Goal: Information Seeking & Learning: Learn about a topic

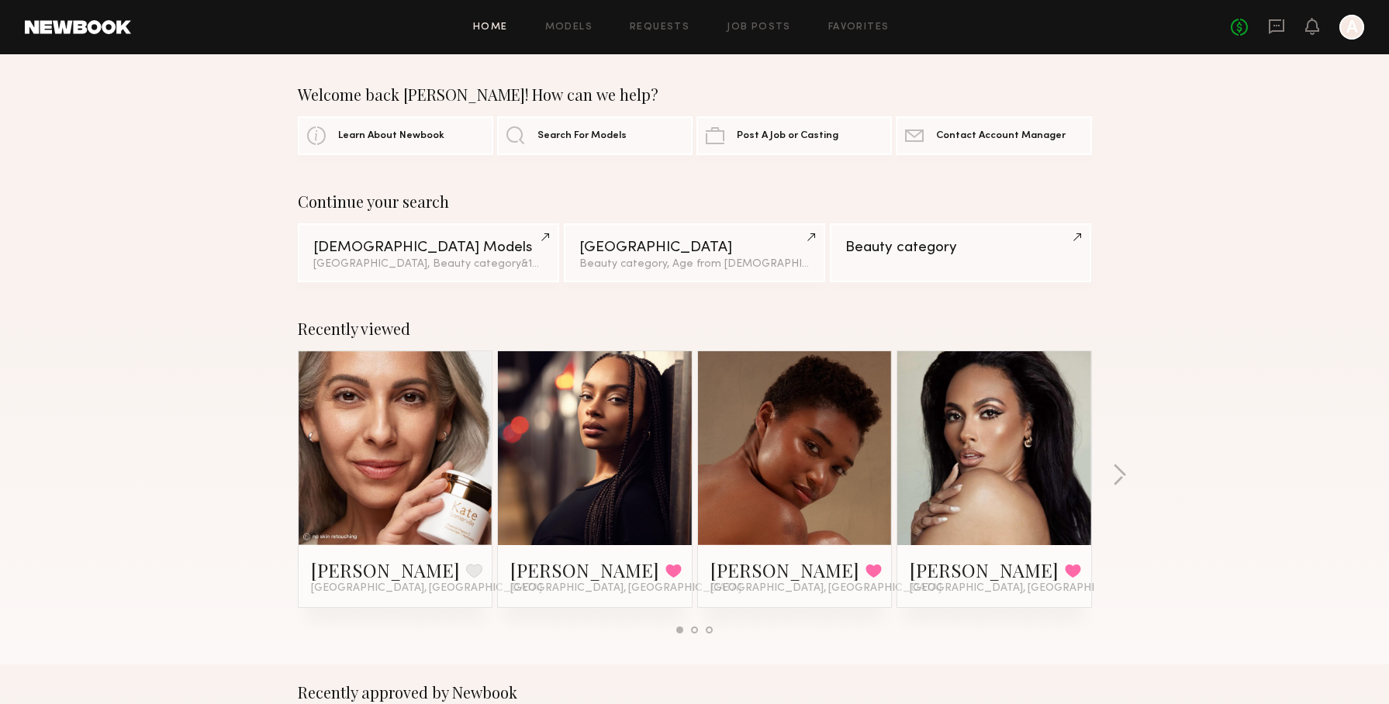
click at [830, 457] on link at bounding box center [795, 448] width 95 height 194
click at [388, 454] on link at bounding box center [395, 448] width 95 height 194
click at [744, 129] on link "Post A Job or Casting" at bounding box center [793, 135] width 195 height 39
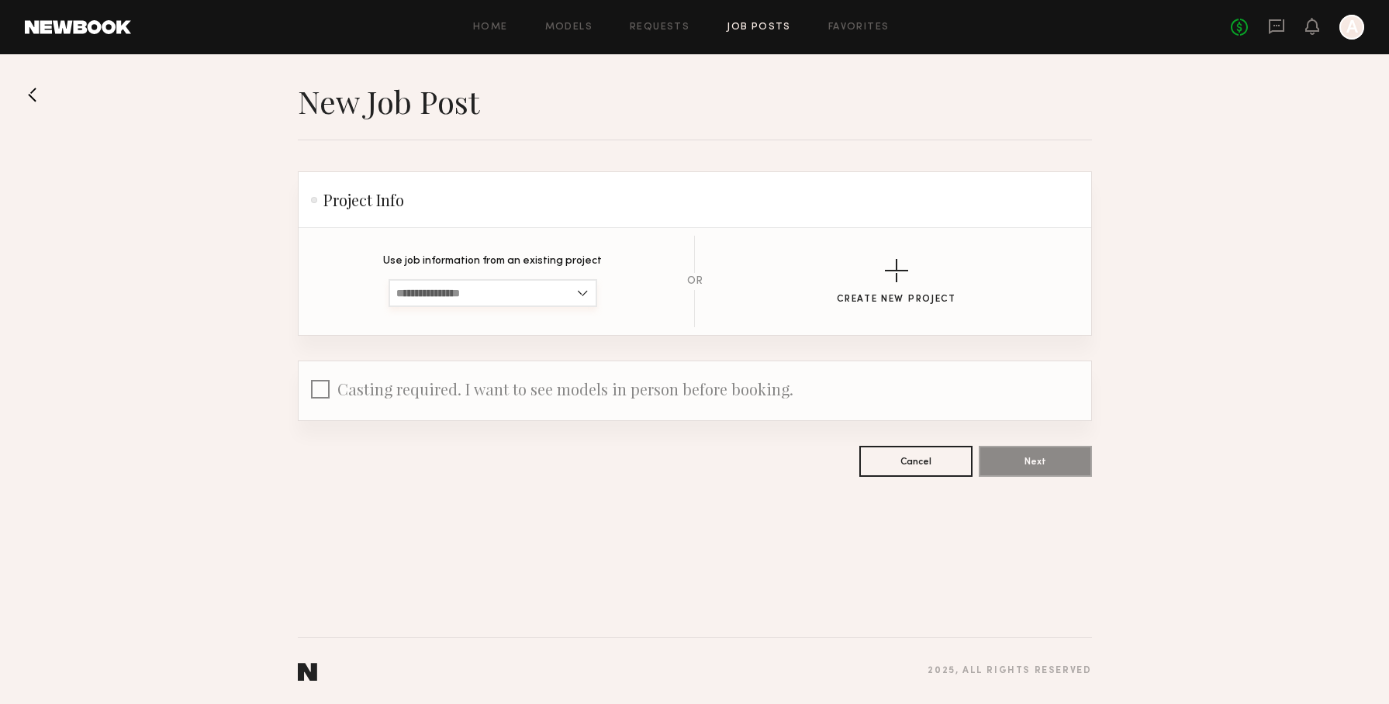
click at [574, 289] on input at bounding box center [492, 293] width 209 height 28
click at [699, 324] on section "Use job information from an existing project Summer Campaign, Mother Science Fe…" at bounding box center [694, 281] width 743 height 91
click at [741, 31] on link "Job Posts" at bounding box center [759, 27] width 64 height 10
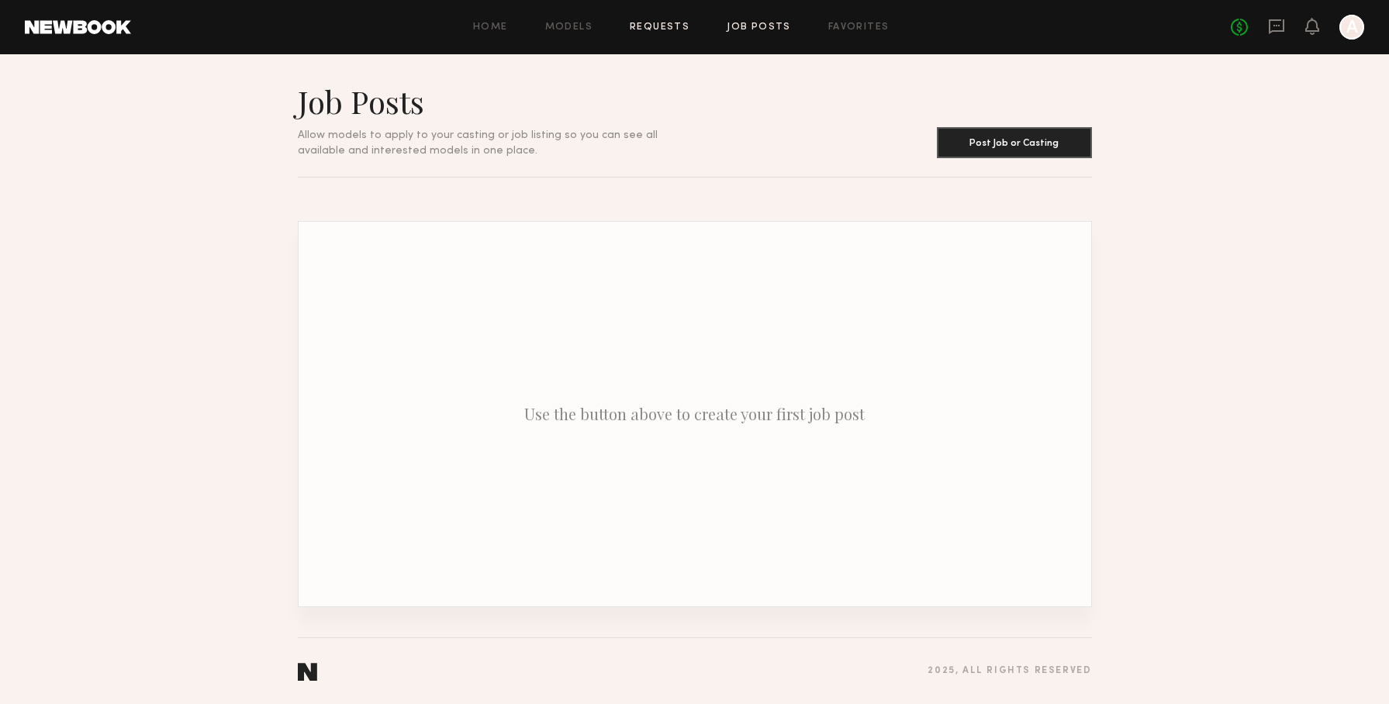
click at [680, 28] on link "Requests" at bounding box center [660, 27] width 60 height 10
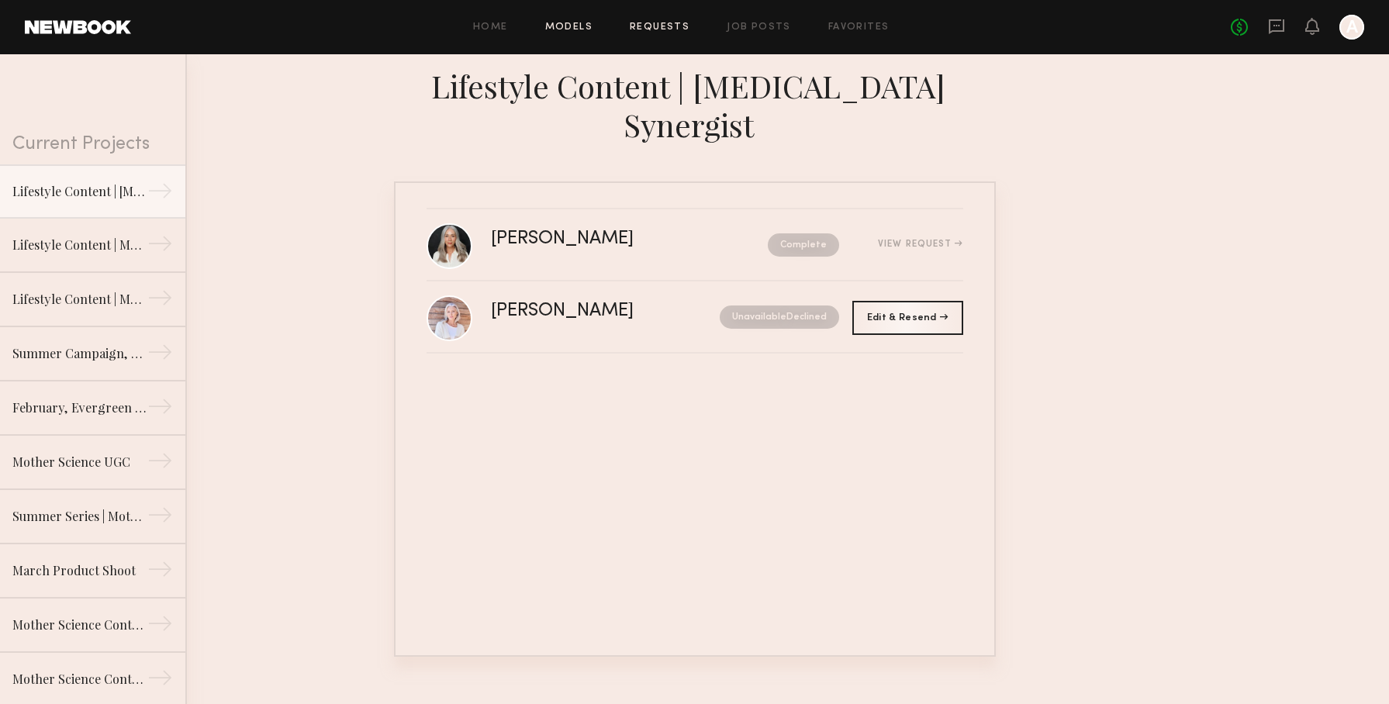
click at [589, 29] on link "Models" at bounding box center [568, 27] width 47 height 10
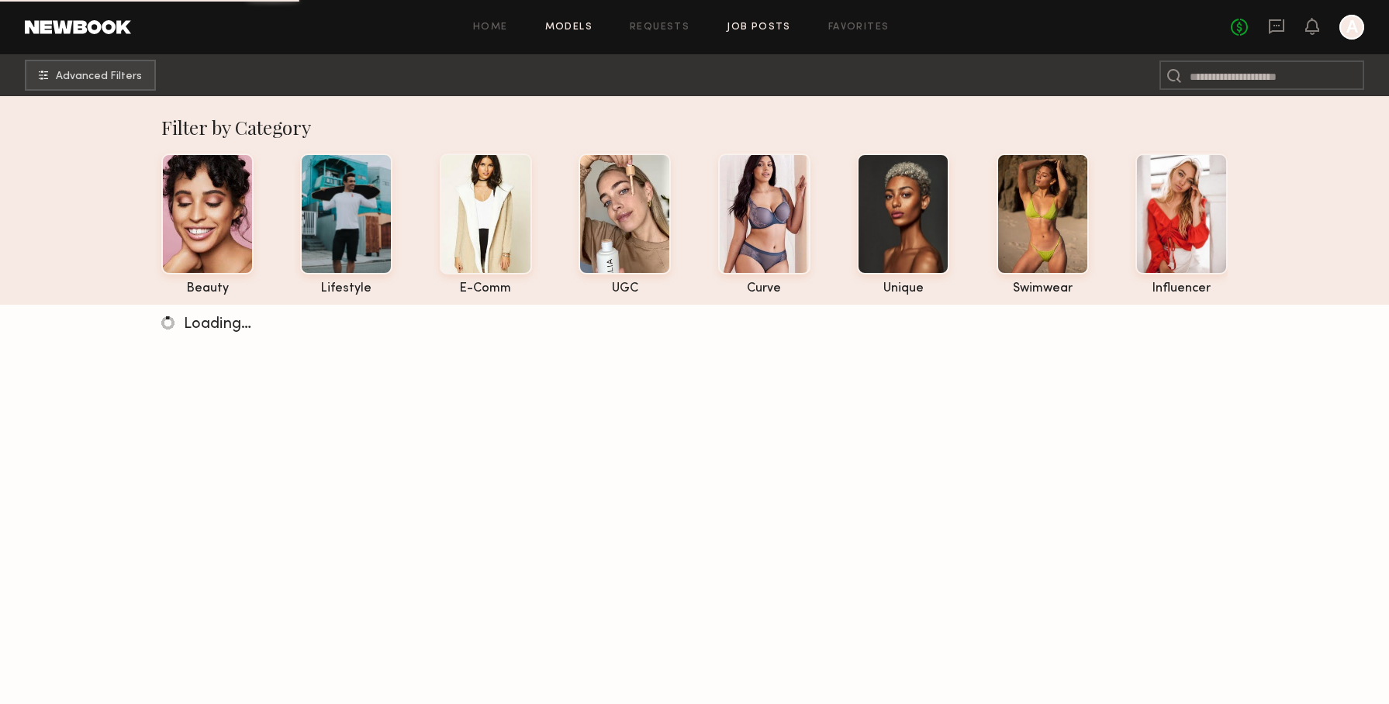
click at [768, 29] on link "Job Posts" at bounding box center [759, 27] width 64 height 10
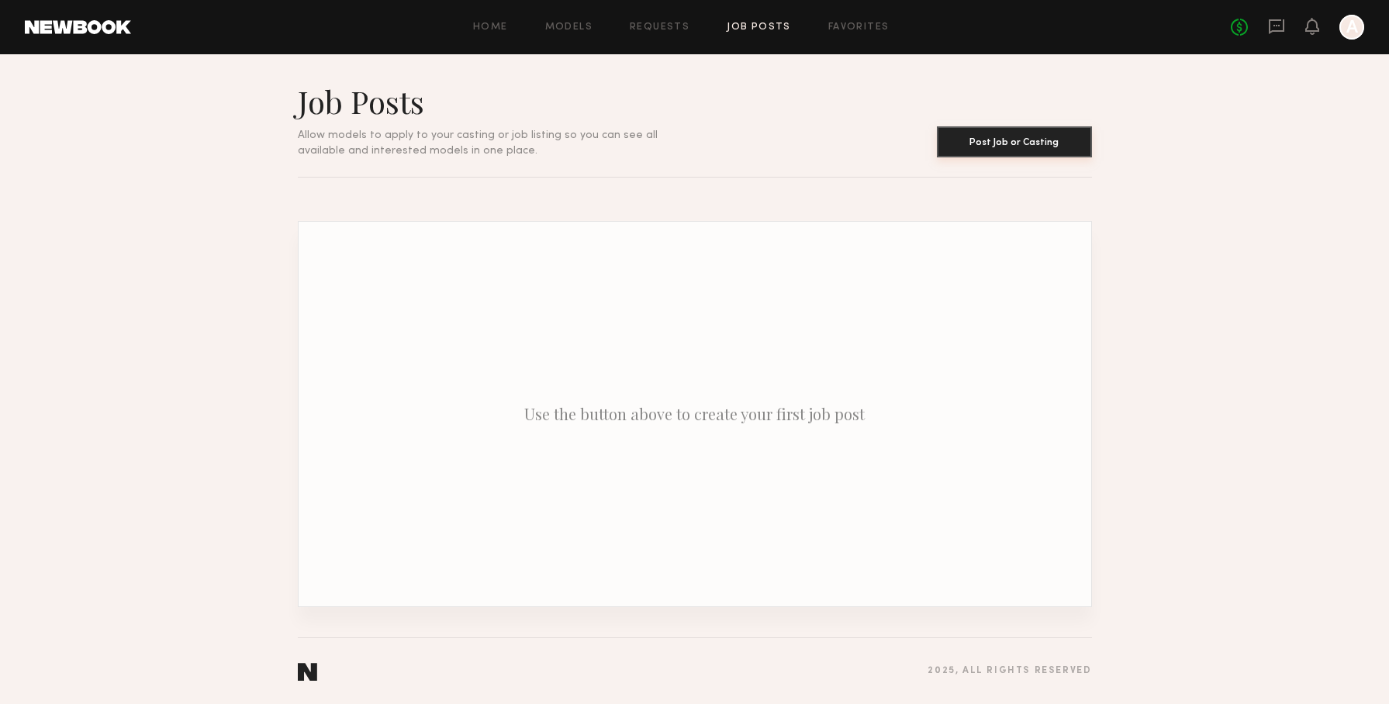
click at [1027, 147] on button "Post Job or Casting" at bounding box center [1014, 141] width 155 height 31
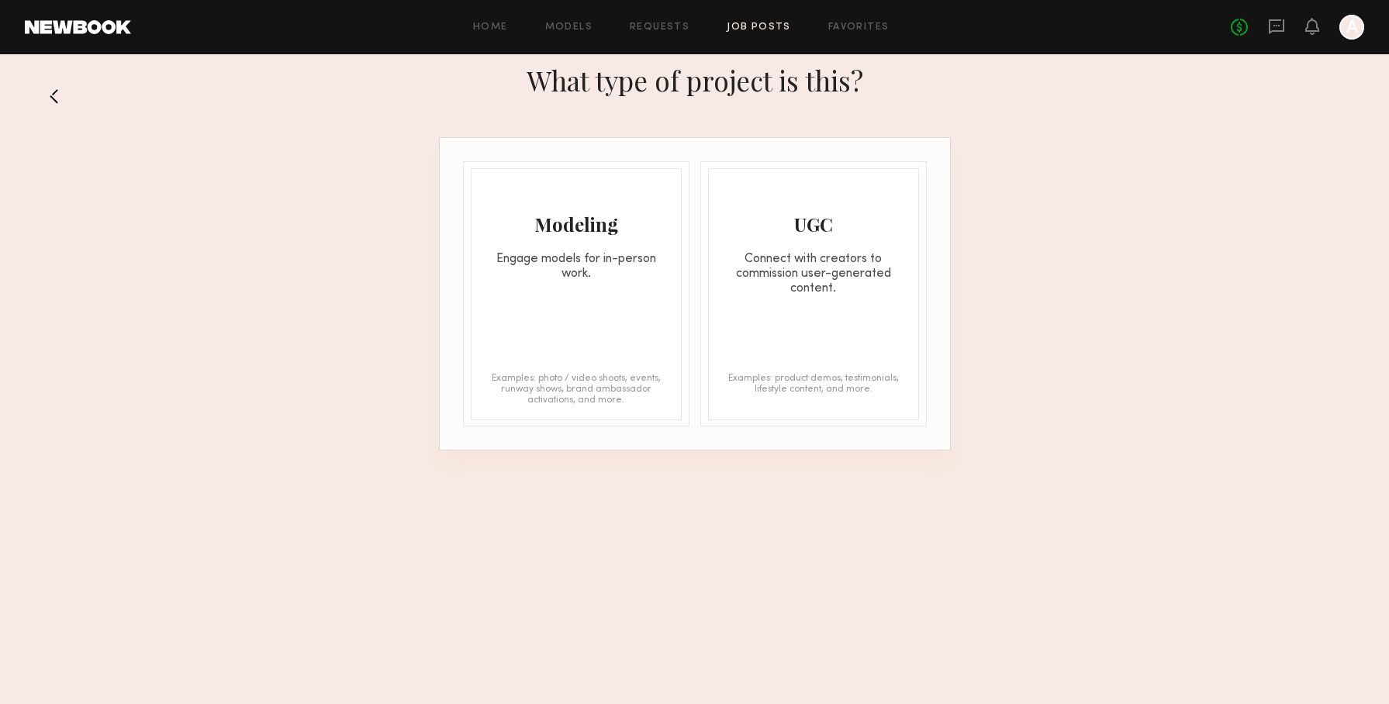
click at [778, 271] on div "Connect with creators to commission user-generated content." at bounding box center [813, 274] width 209 height 44
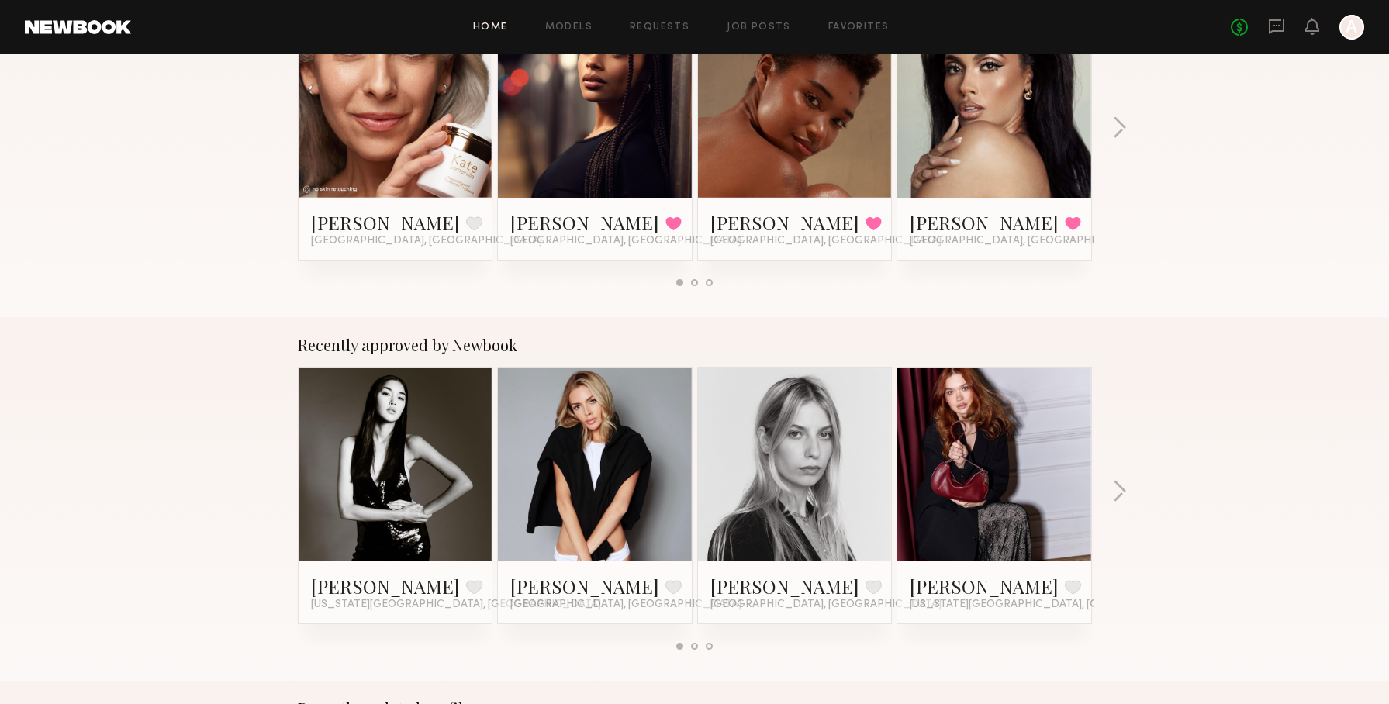
scroll to position [449, 0]
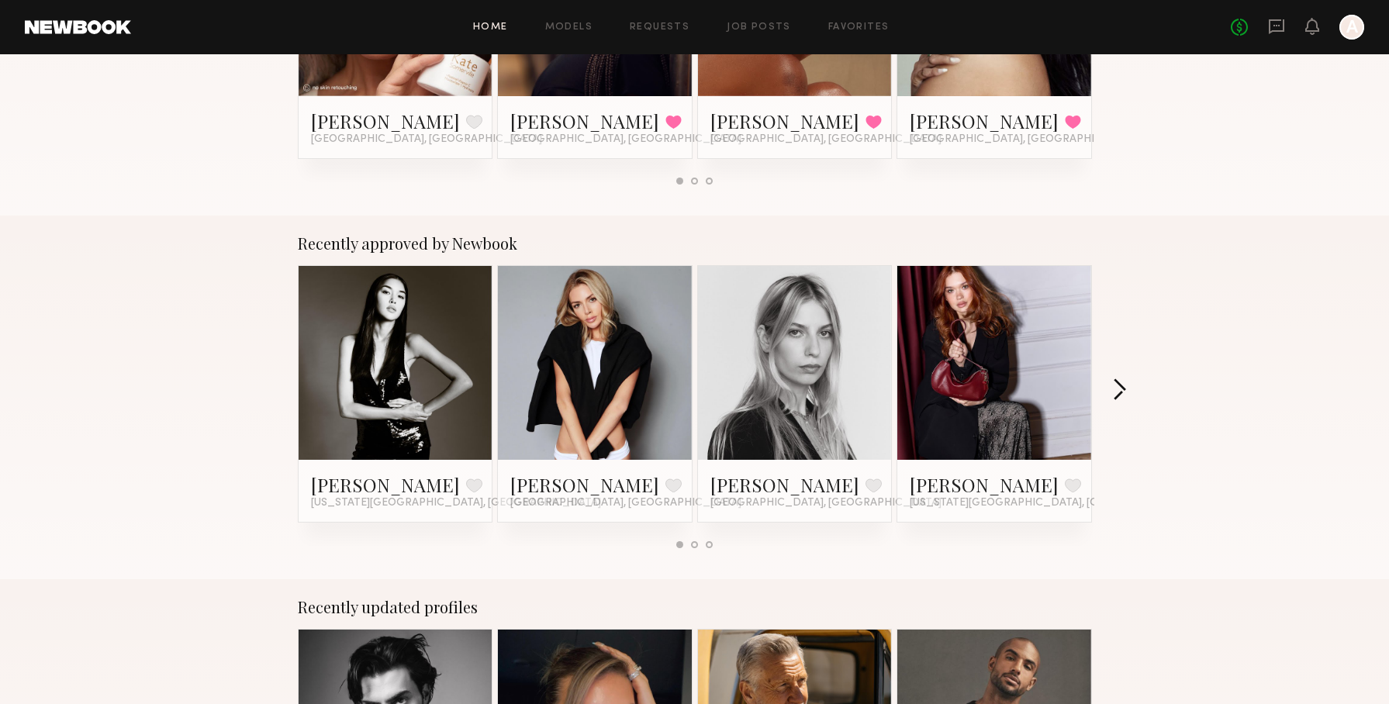
click at [1123, 388] on button "button" at bounding box center [1119, 391] width 15 height 26
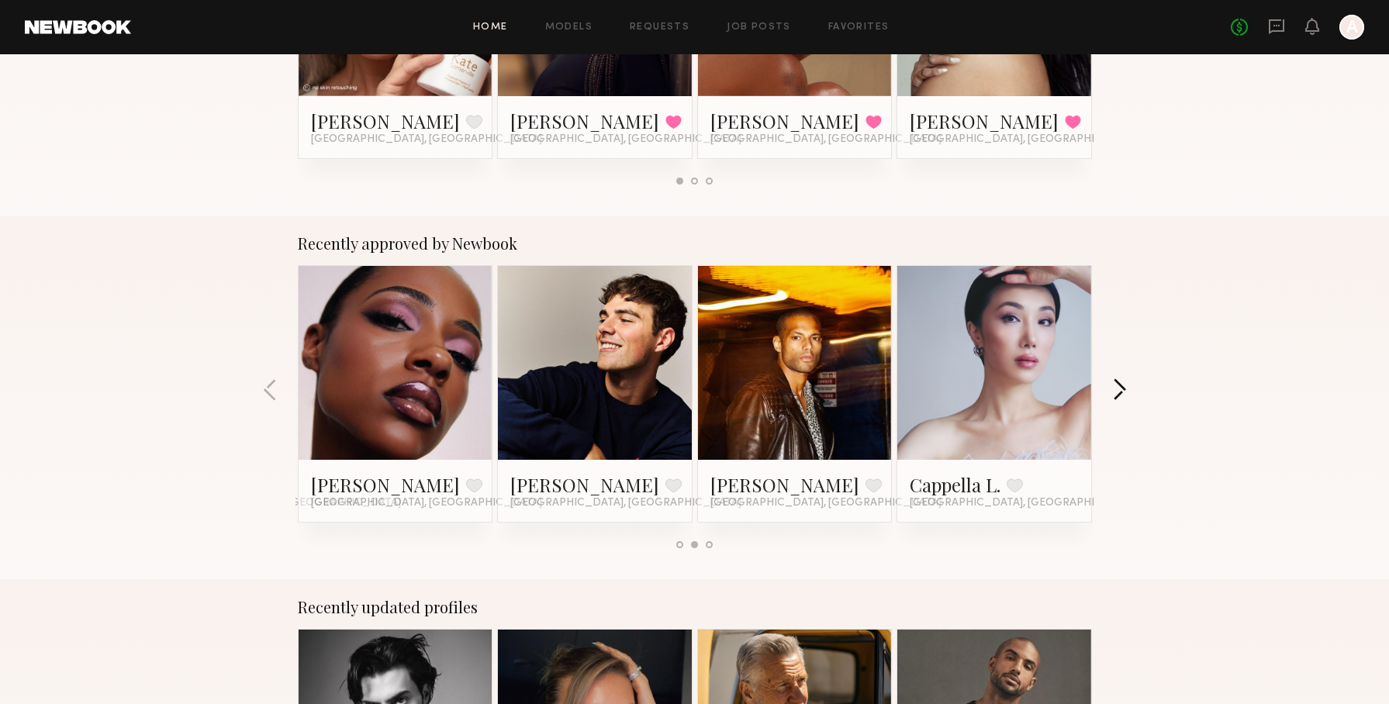
click at [1123, 388] on button "button" at bounding box center [1119, 391] width 15 height 26
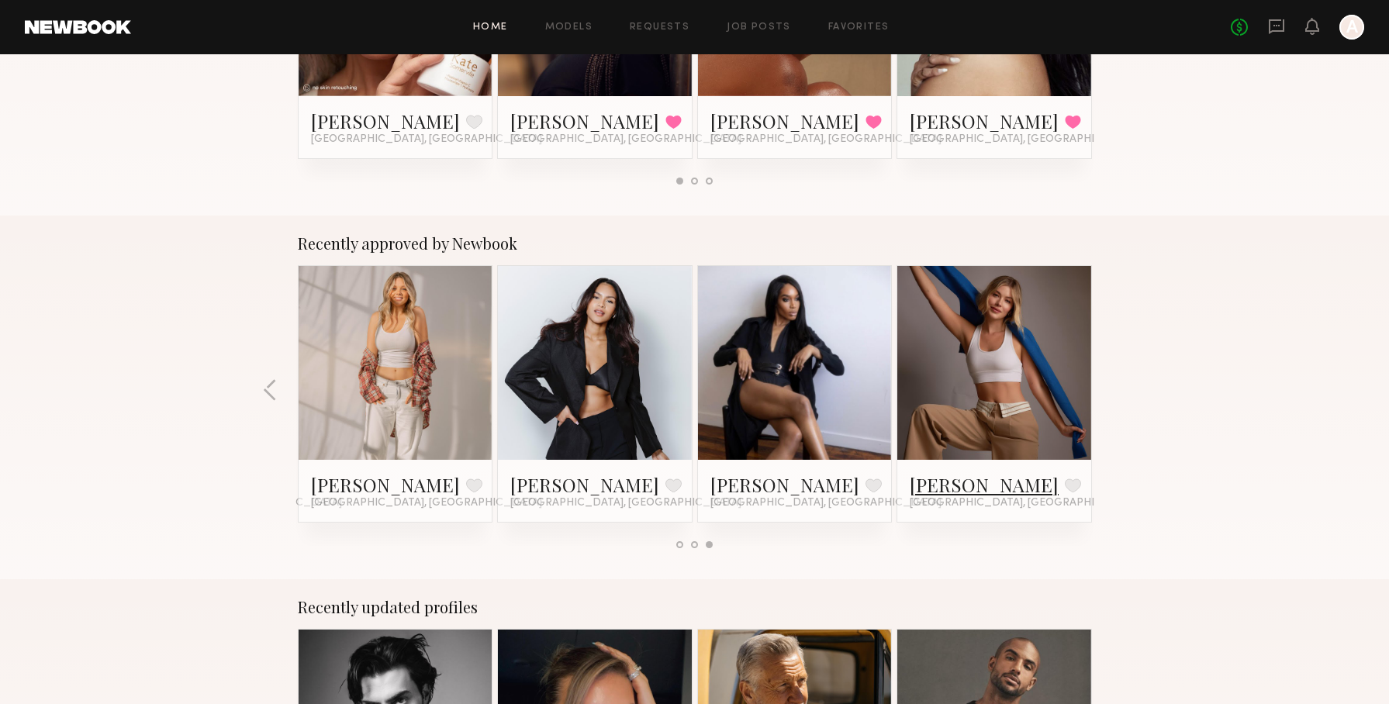
click at [971, 486] on link "[PERSON_NAME]" at bounding box center [984, 484] width 149 height 25
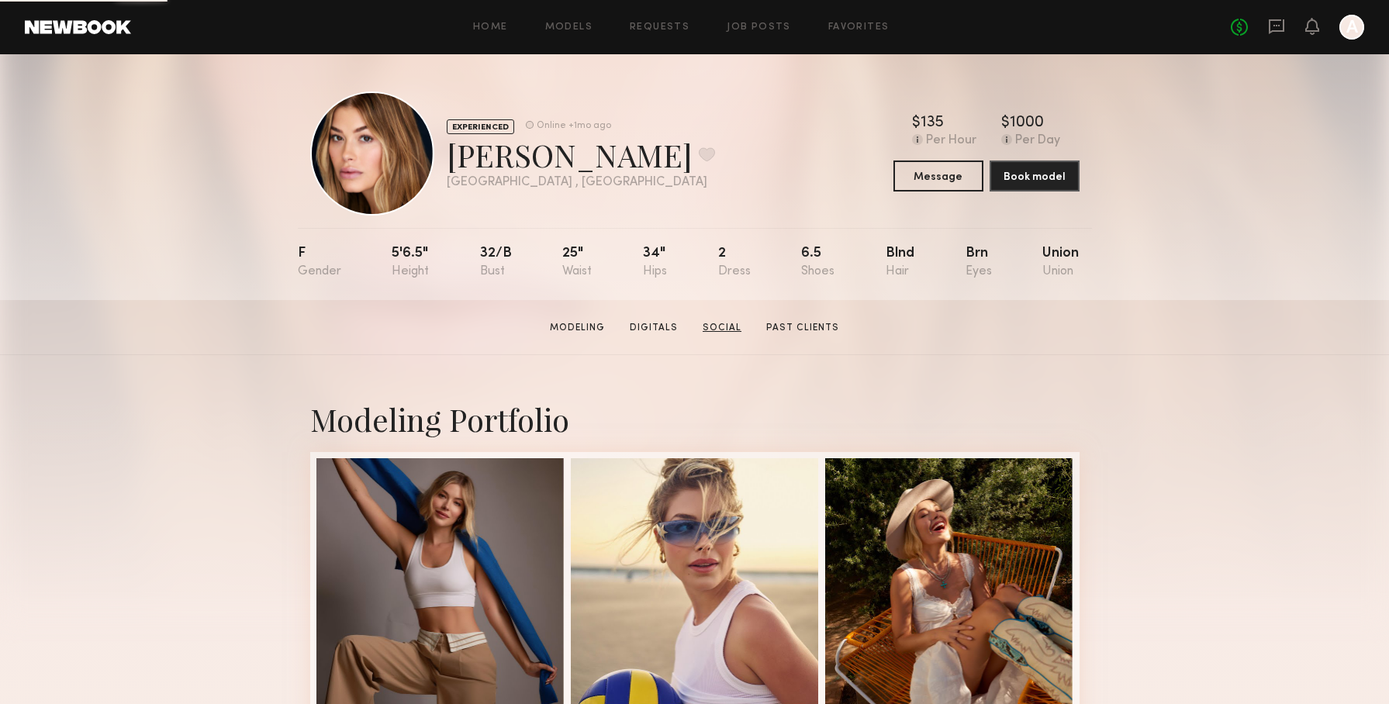
click at [720, 330] on link "Social" at bounding box center [721, 328] width 51 height 14
click at [551, 22] on link "Models" at bounding box center [568, 27] width 47 height 10
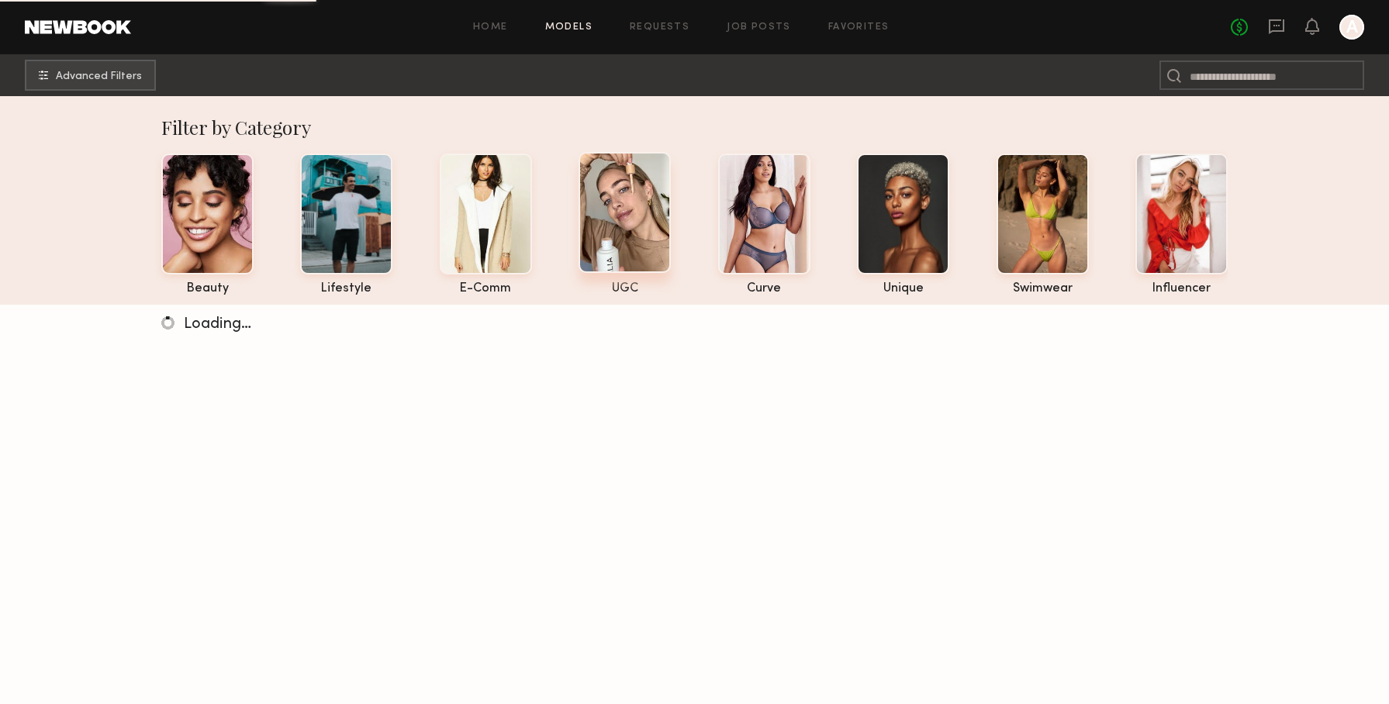
click at [616, 220] on div at bounding box center [624, 212] width 92 height 121
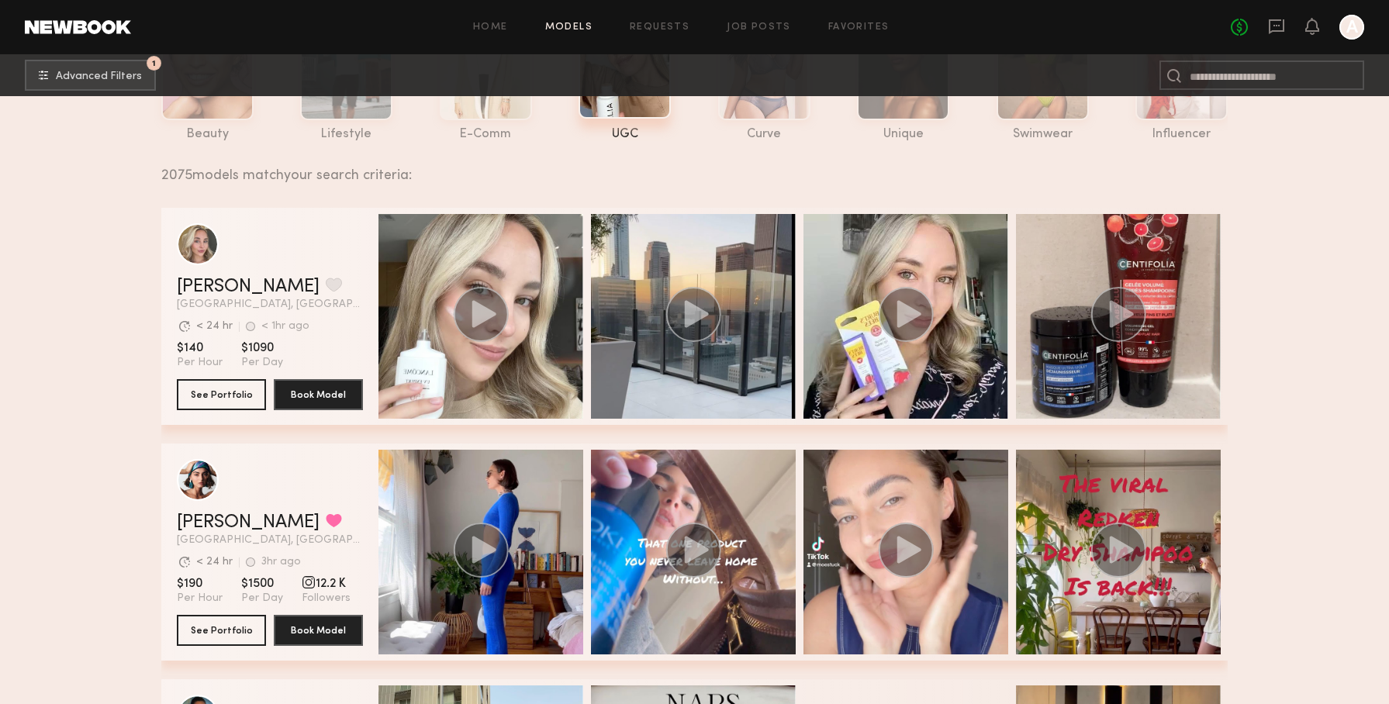
scroll to position [250, 0]
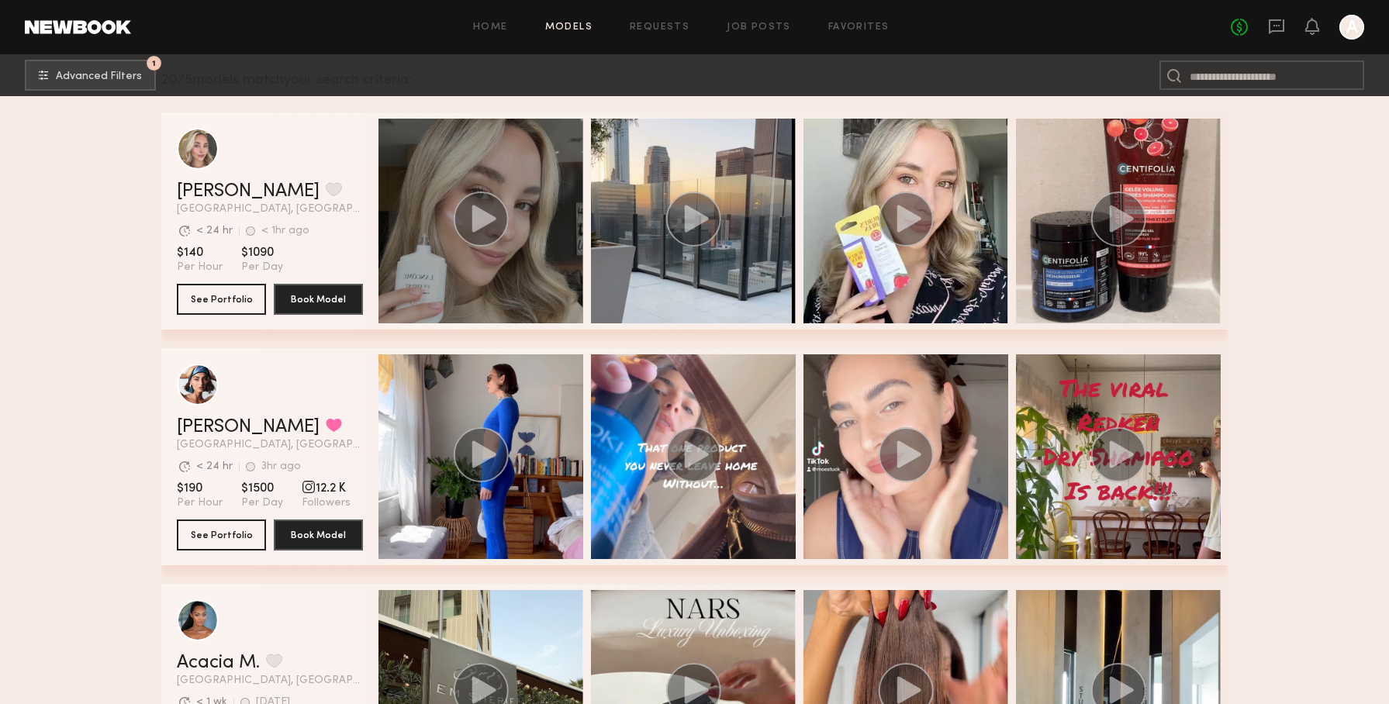
click at [520, 250] on div "grid" at bounding box center [480, 221] width 205 height 205
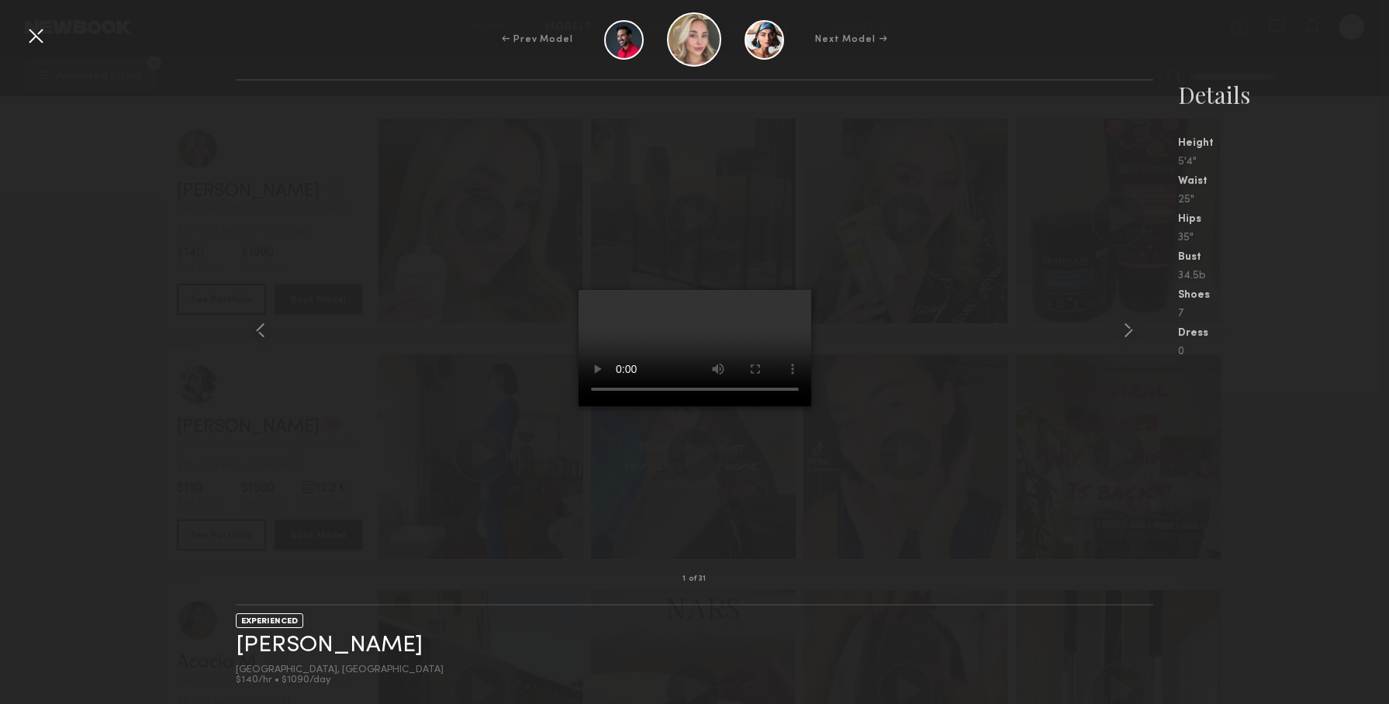
click at [292, 188] on div at bounding box center [694, 329] width 917 height 449
drag, startPoint x: 40, startPoint y: 40, endPoint x: 51, endPoint y: 45, distance: 12.8
click at [40, 40] on div at bounding box center [35, 35] width 25 height 25
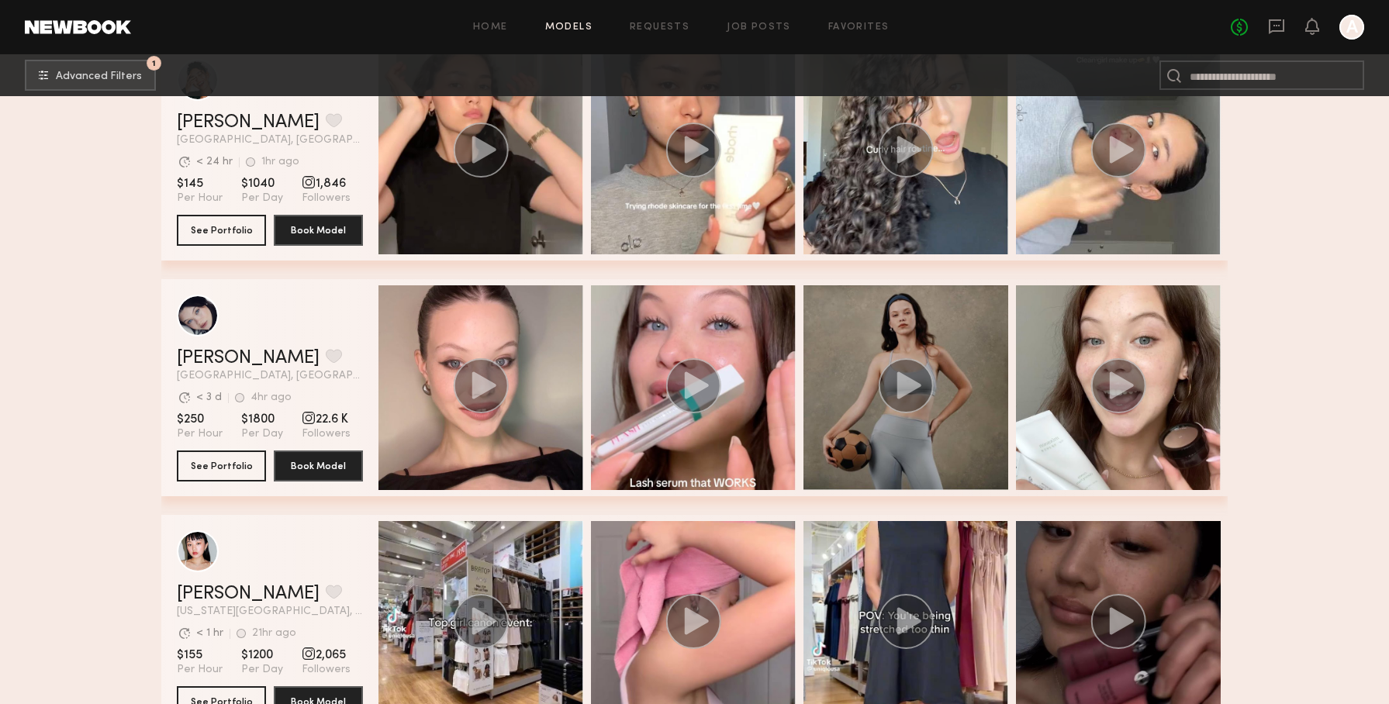
scroll to position [1532, 0]
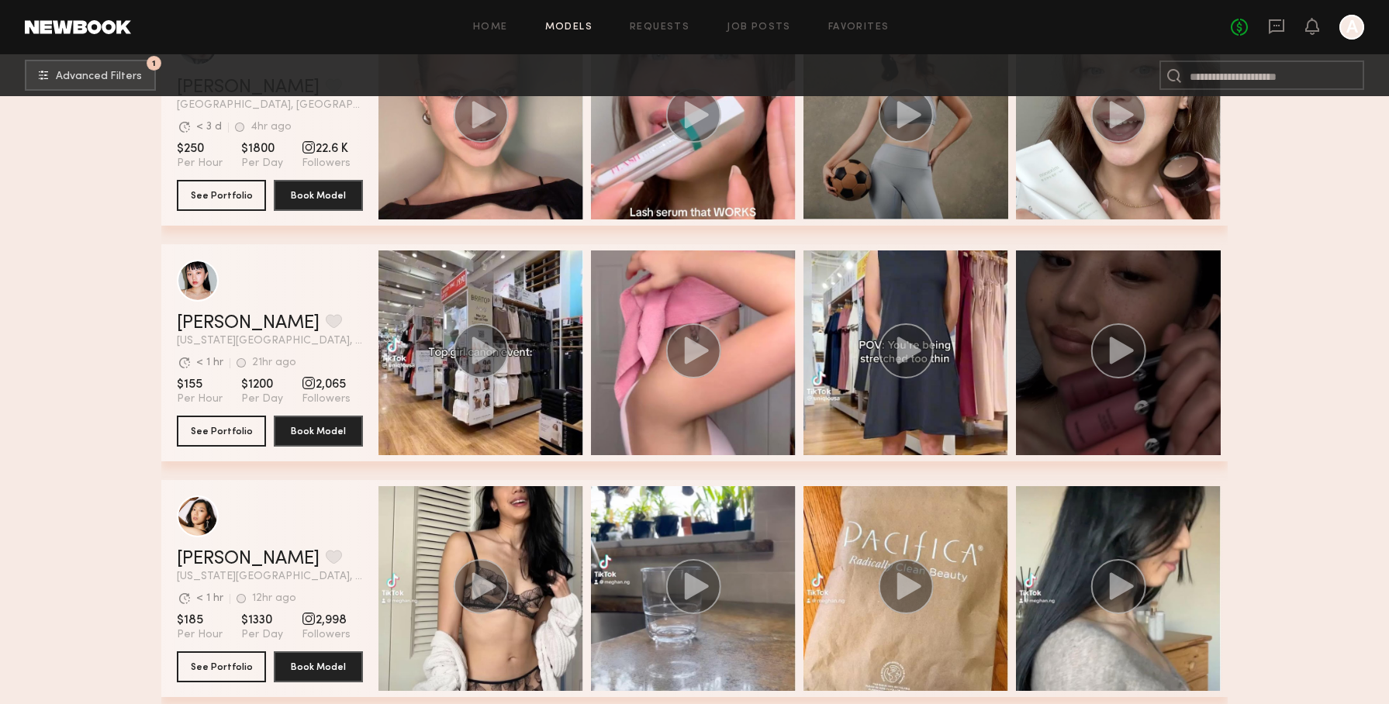
click at [1141, 291] on div "grid" at bounding box center [1118, 352] width 205 height 205
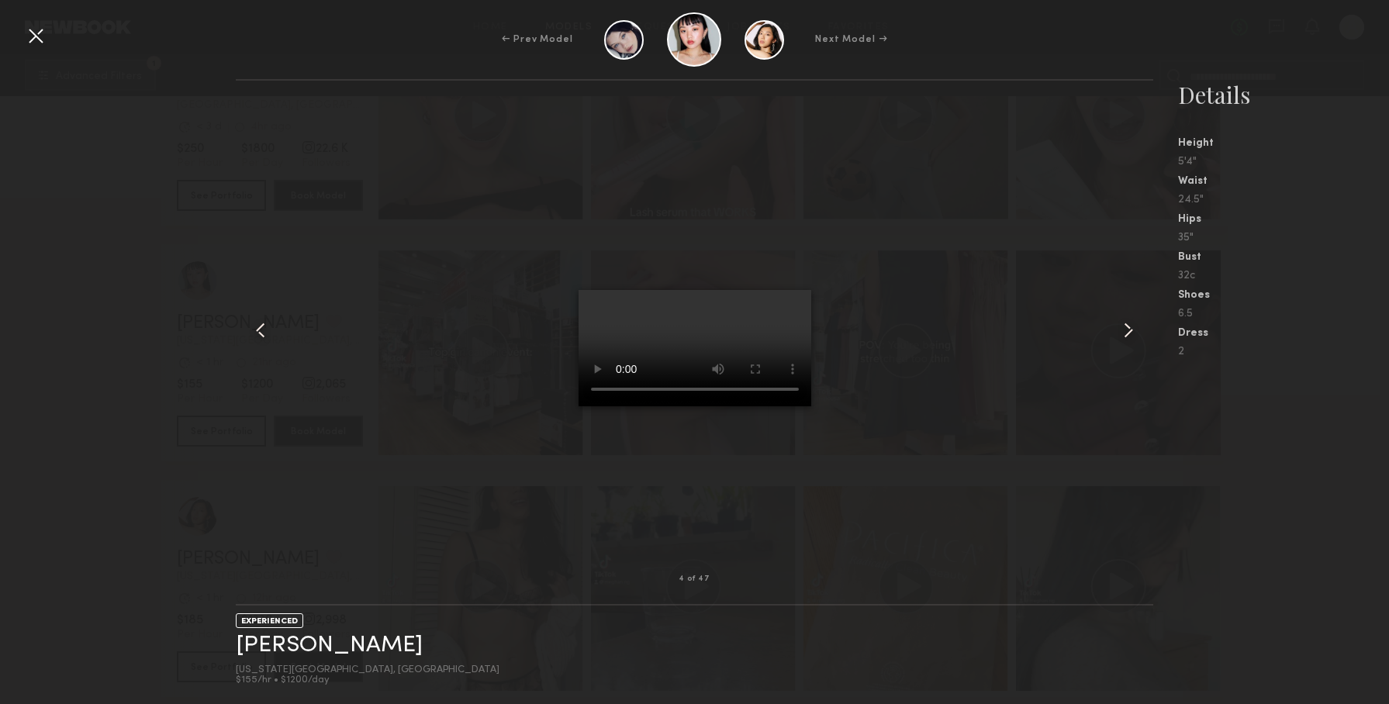
click at [1135, 328] on common-icon at bounding box center [1128, 330] width 25 height 25
click at [1131, 328] on common-icon at bounding box center [1128, 330] width 25 height 25
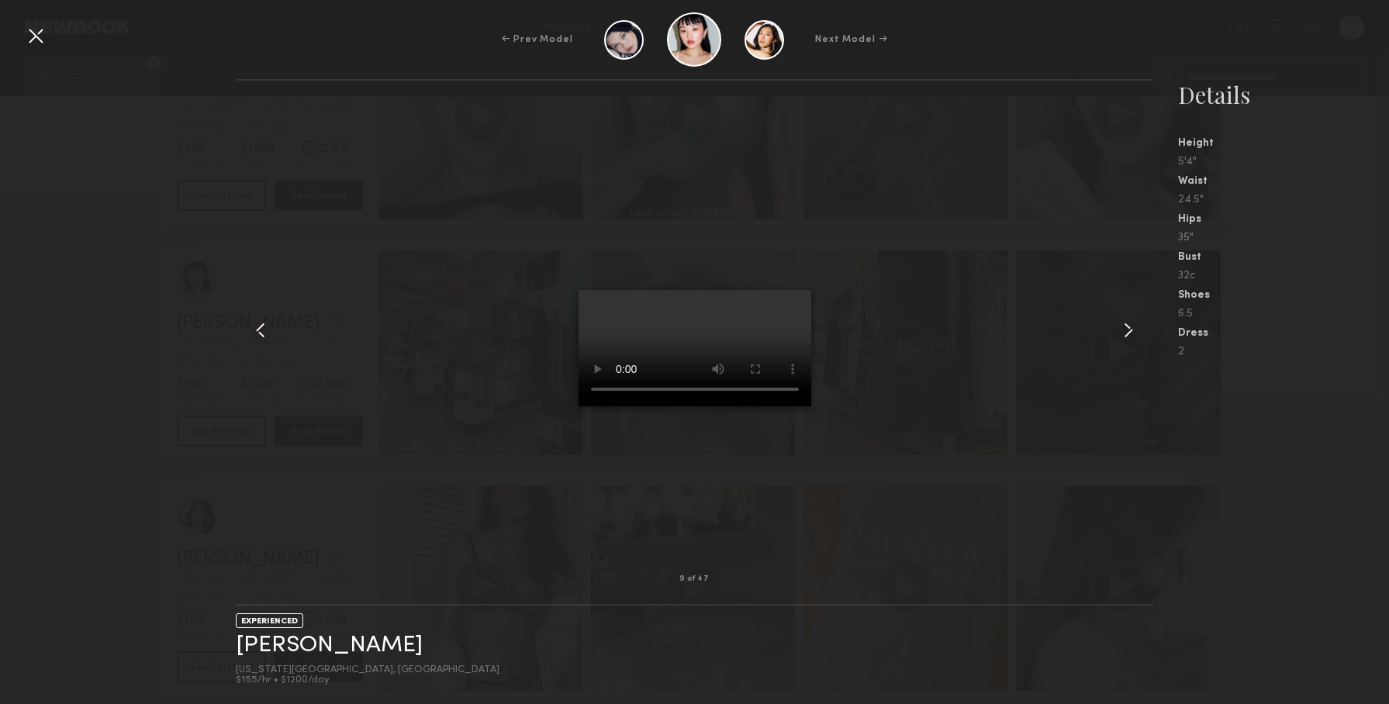
click at [1131, 328] on common-icon at bounding box center [1128, 330] width 25 height 25
click at [36, 38] on div at bounding box center [35, 35] width 25 height 25
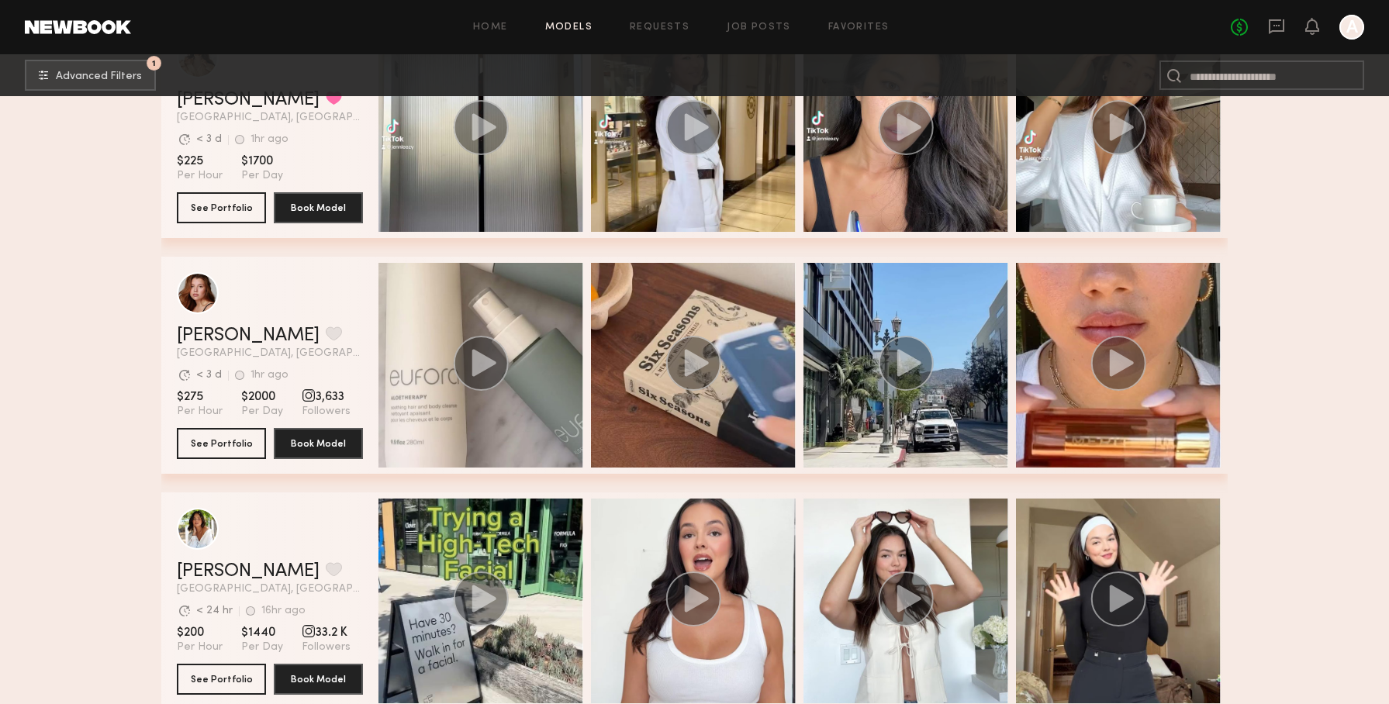
scroll to position [3190, 0]
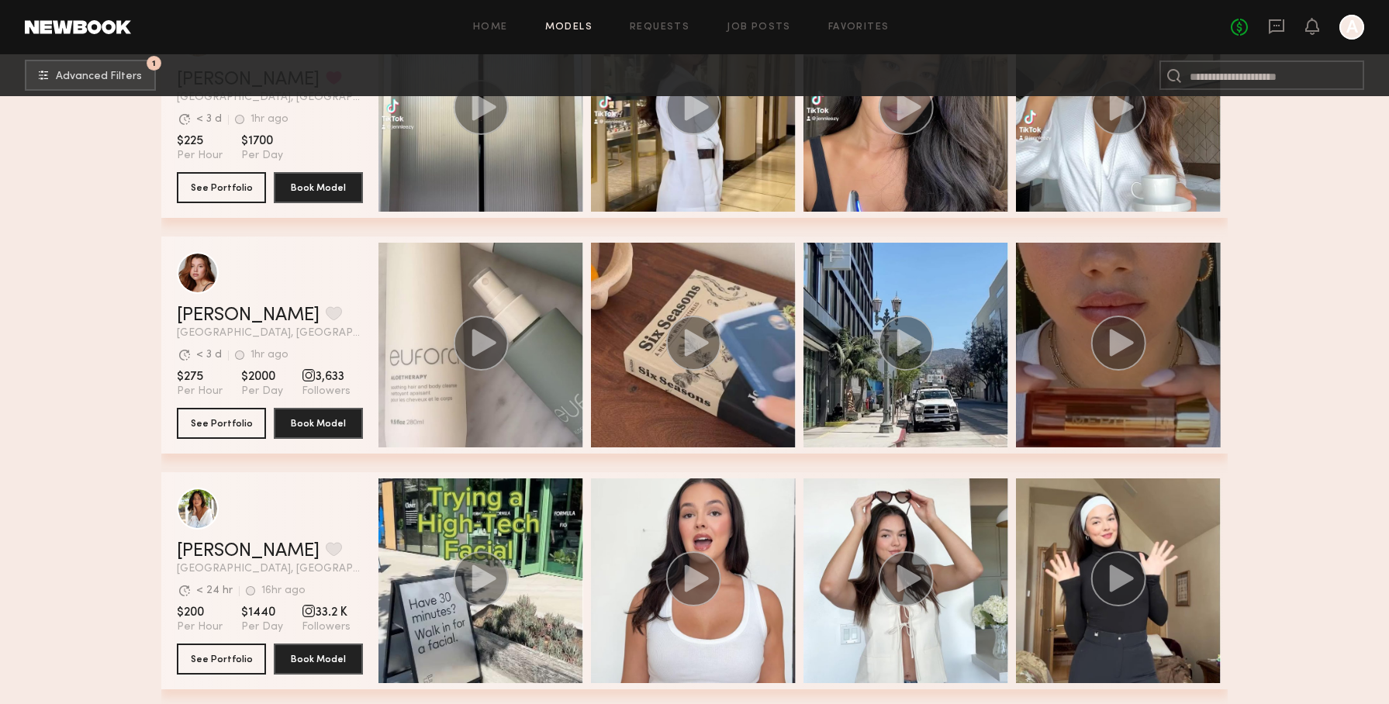
click at [1087, 299] on div "grid" at bounding box center [1118, 345] width 205 height 205
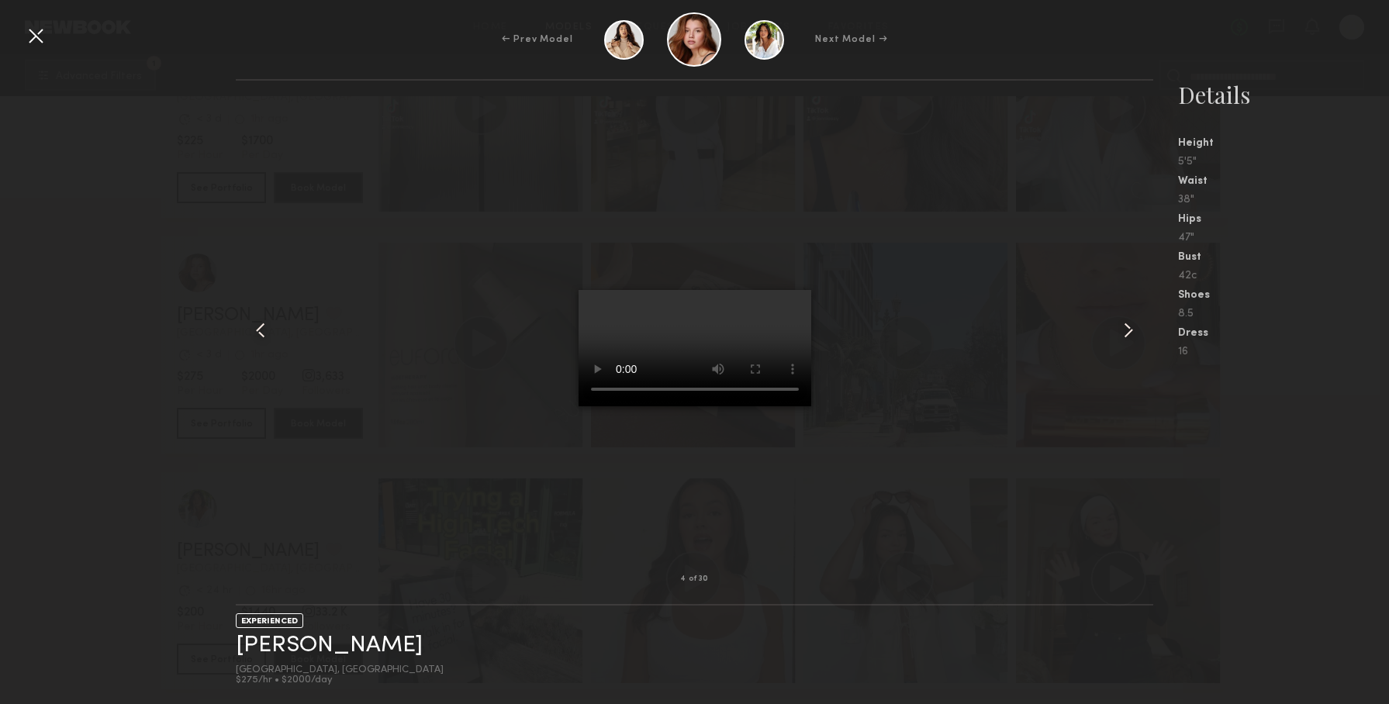
click at [1133, 332] on common-icon at bounding box center [1128, 330] width 25 height 25
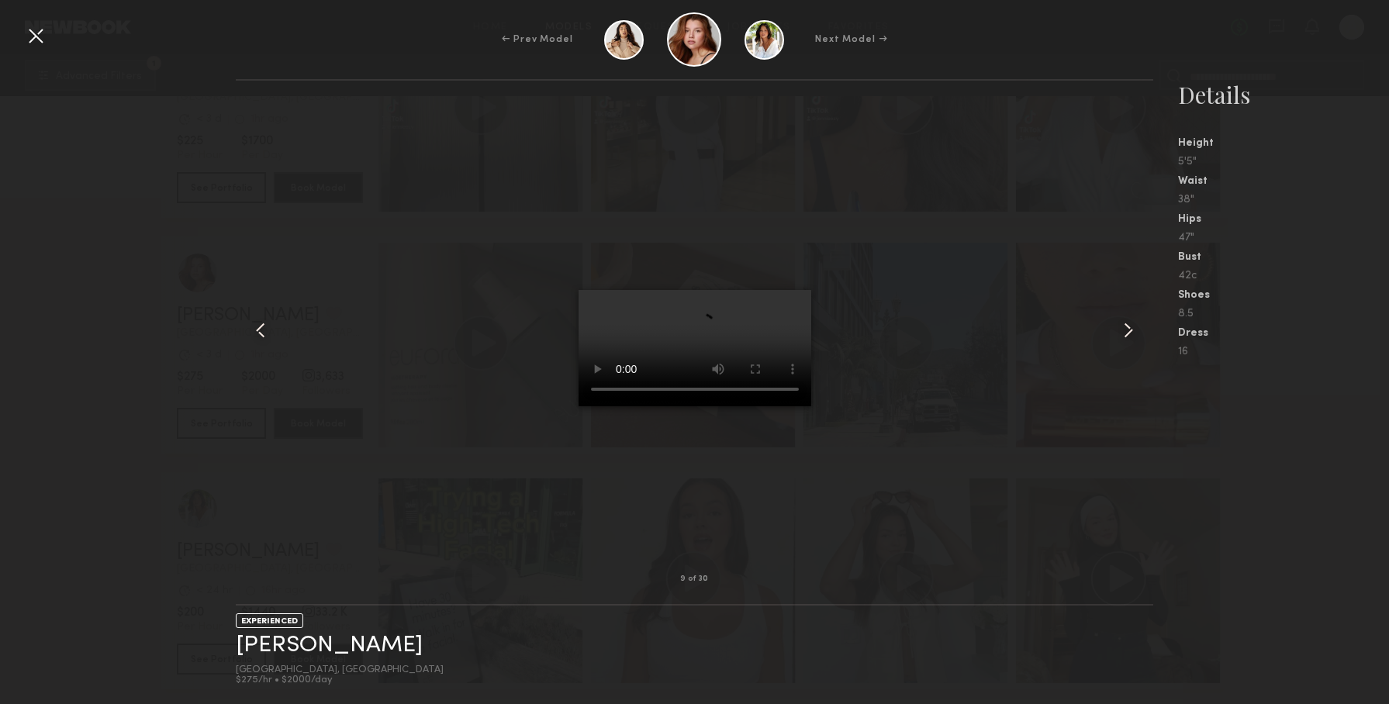
click at [1133, 332] on common-icon at bounding box center [1128, 330] width 25 height 25
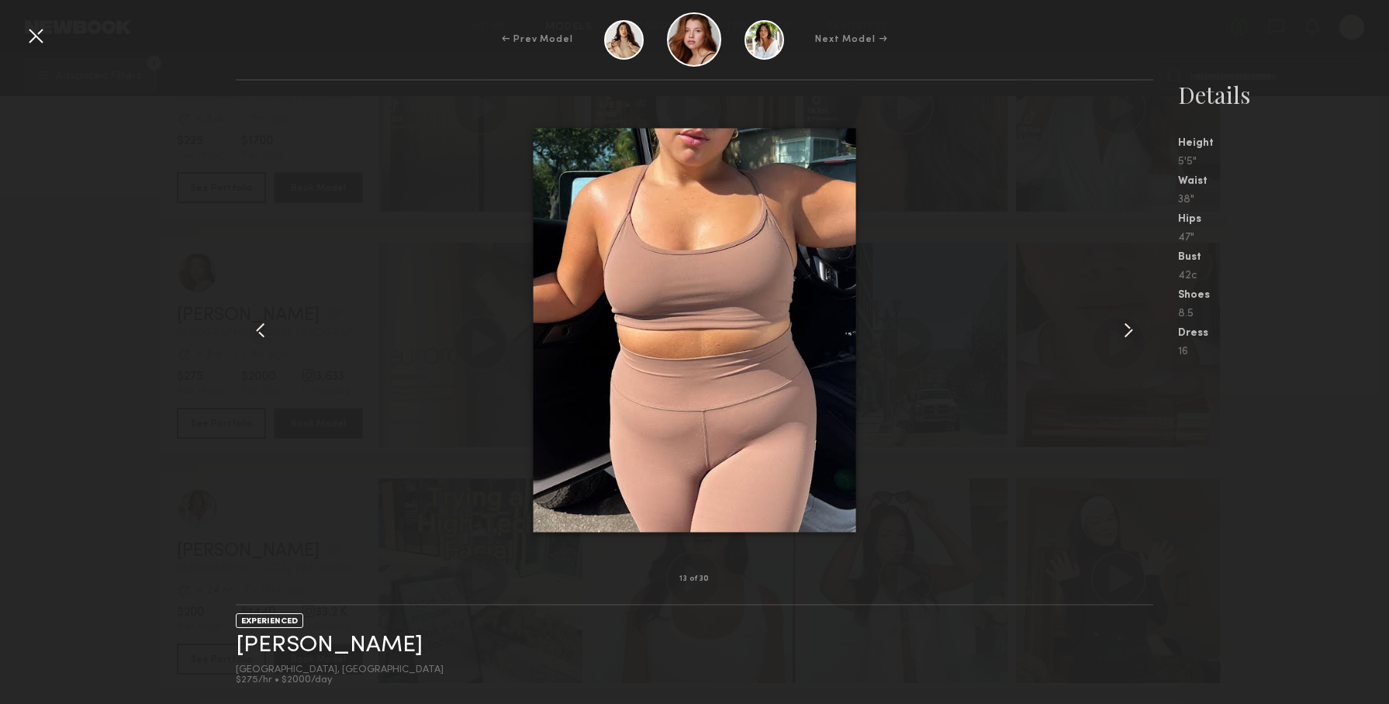
click at [1133, 332] on common-icon at bounding box center [1128, 330] width 25 height 25
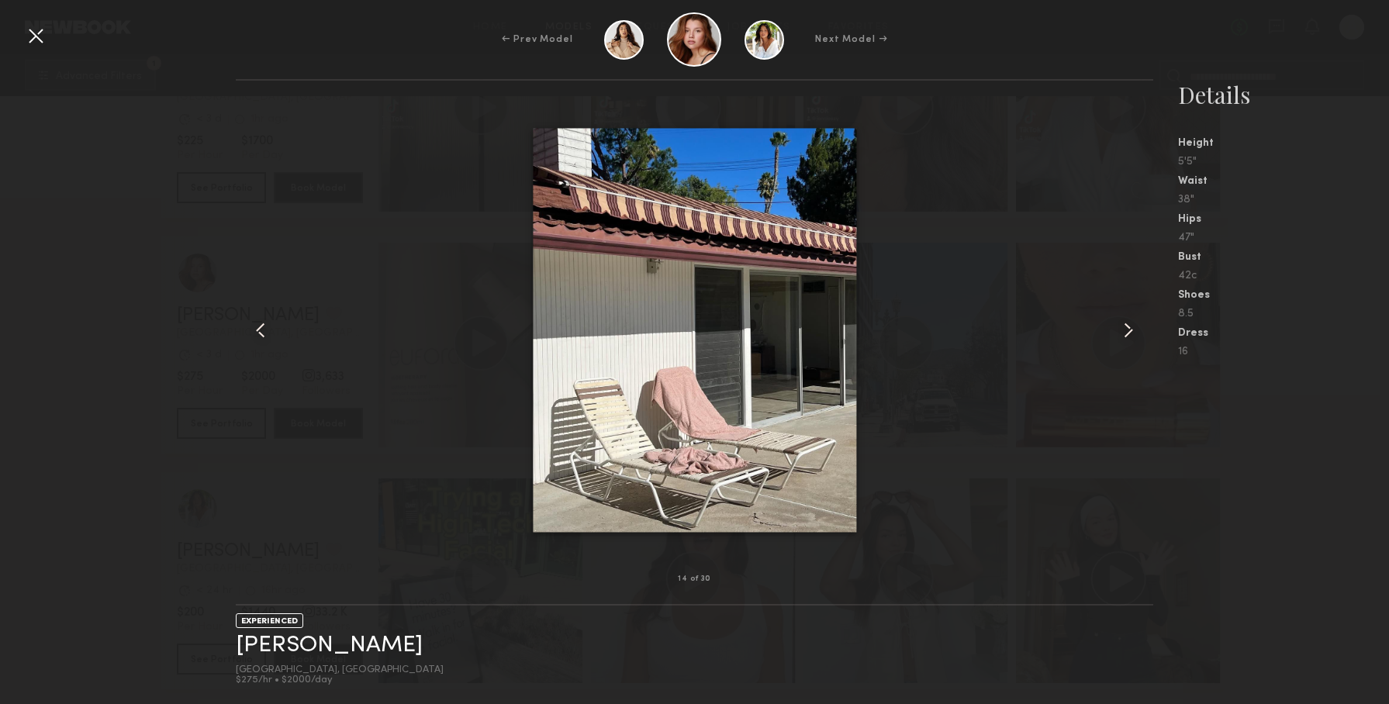
click at [1133, 332] on common-icon at bounding box center [1128, 330] width 25 height 25
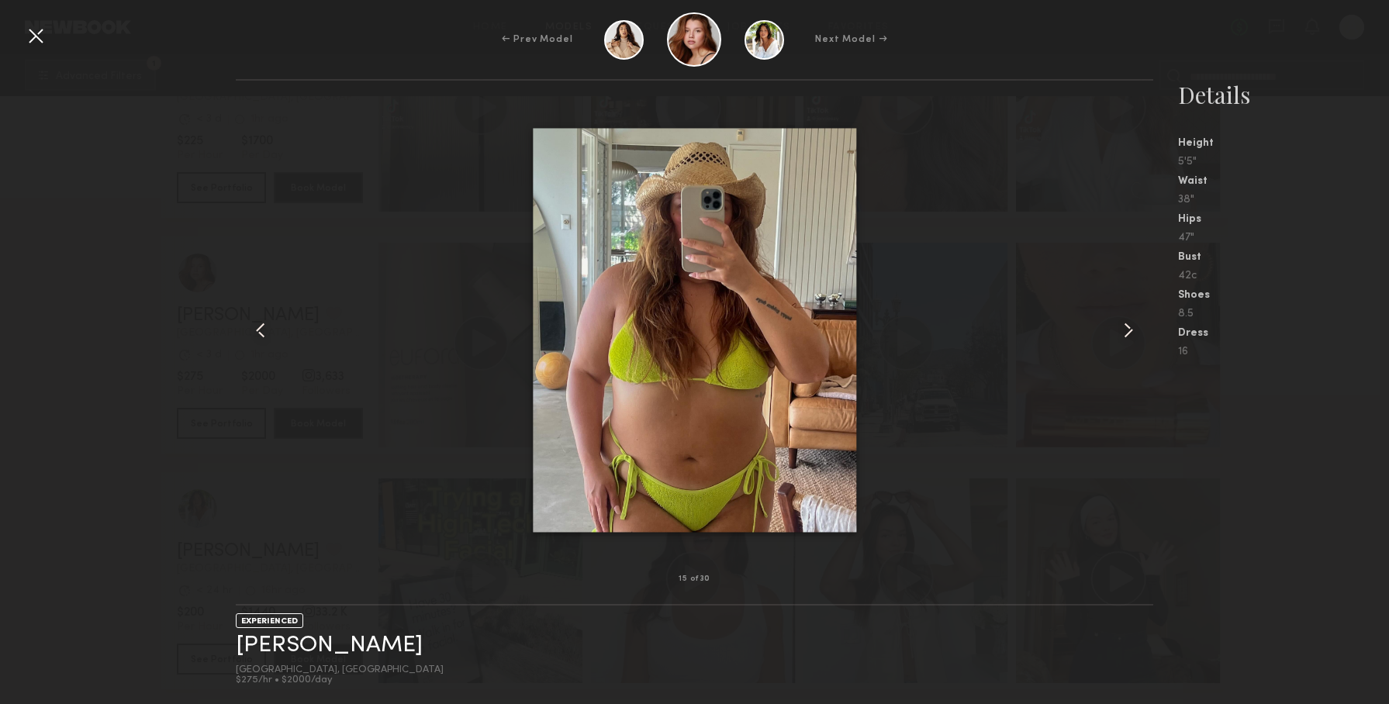
click at [1133, 332] on common-icon at bounding box center [1128, 330] width 25 height 25
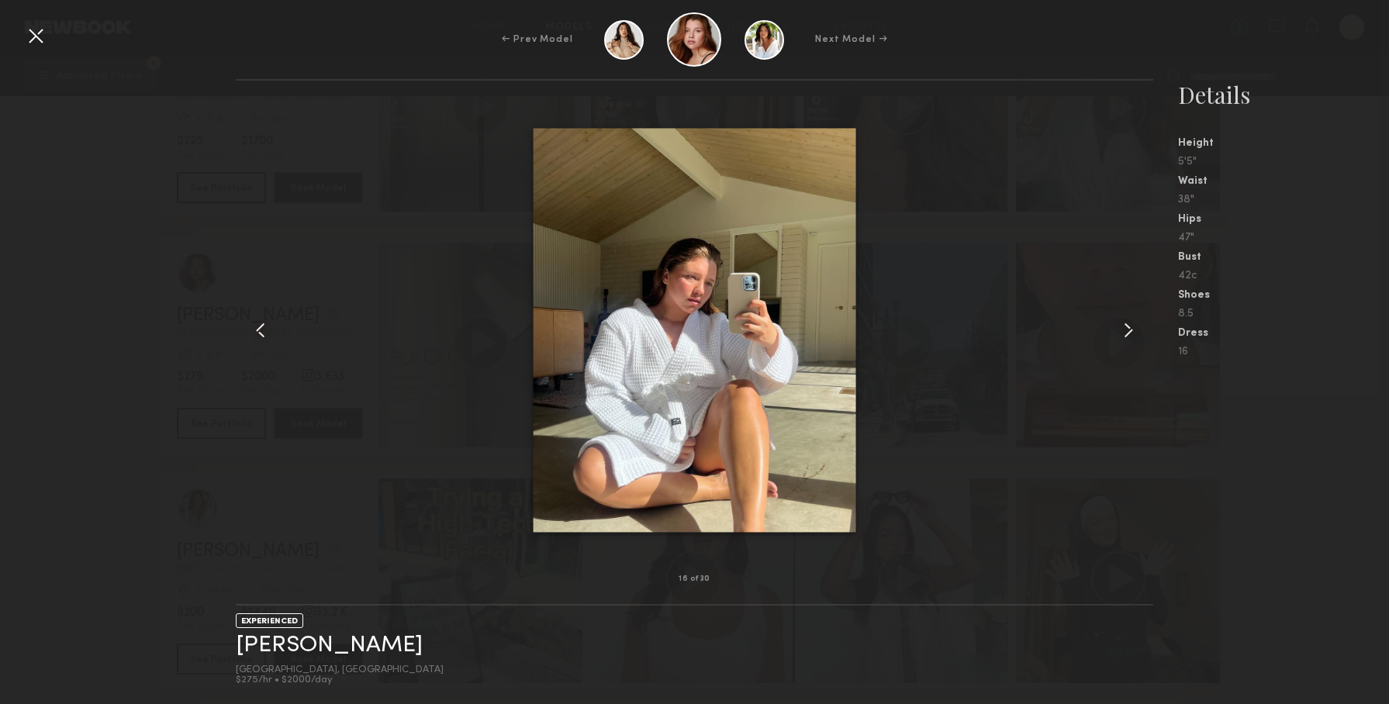
click at [1133, 332] on common-icon at bounding box center [1128, 330] width 25 height 25
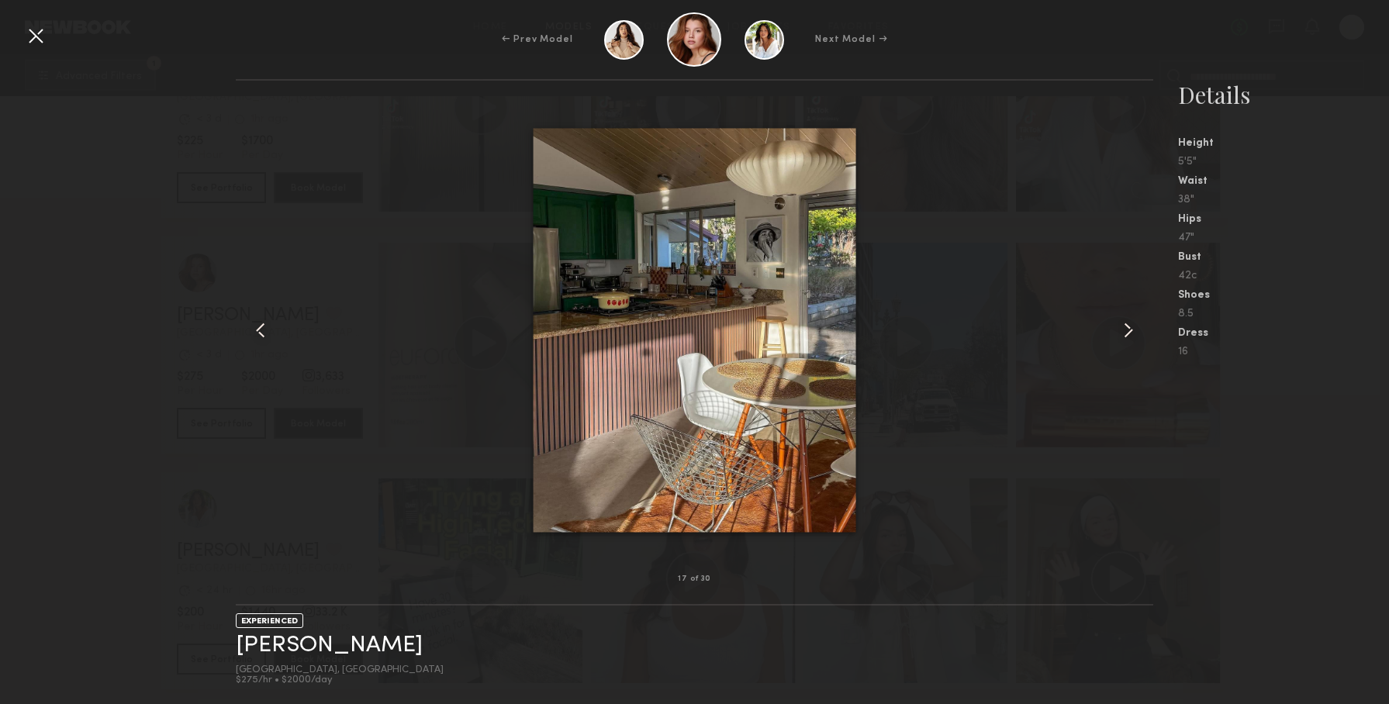
click at [1133, 332] on common-icon at bounding box center [1128, 330] width 25 height 25
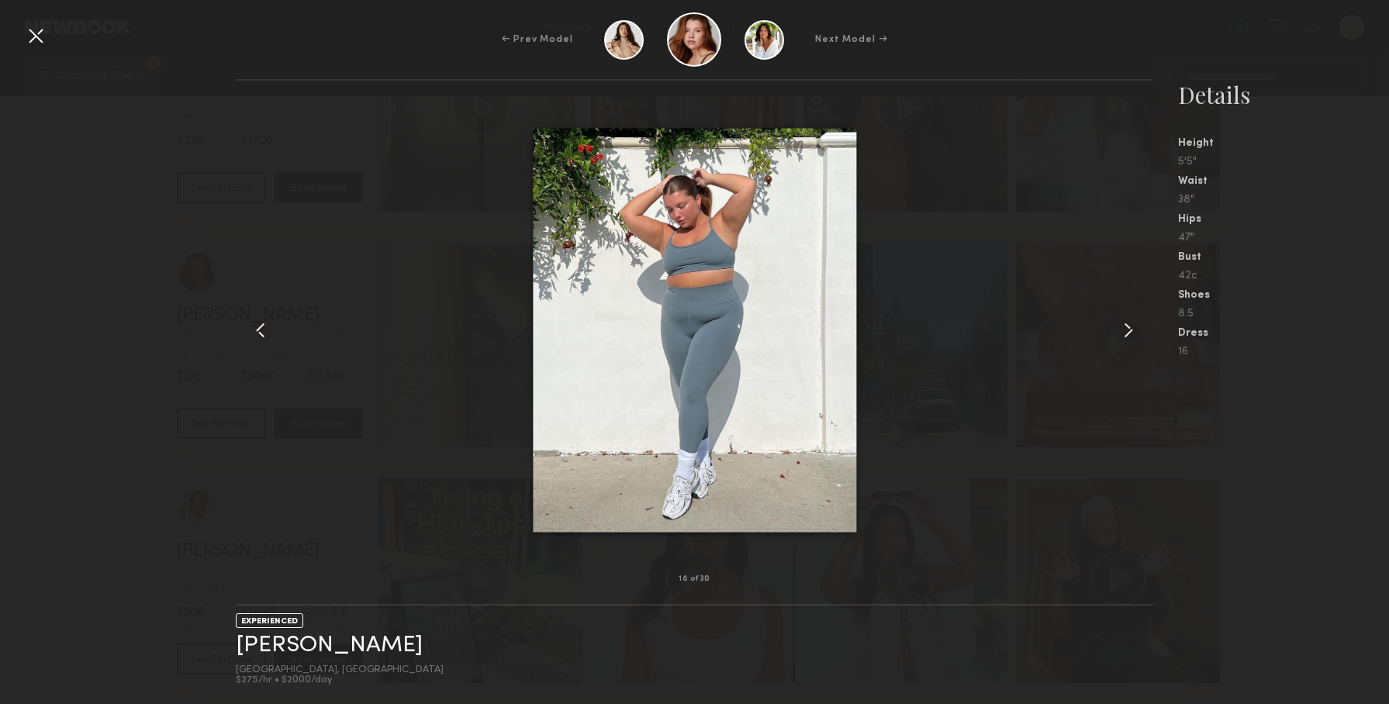
click at [1133, 332] on common-icon at bounding box center [1128, 330] width 25 height 25
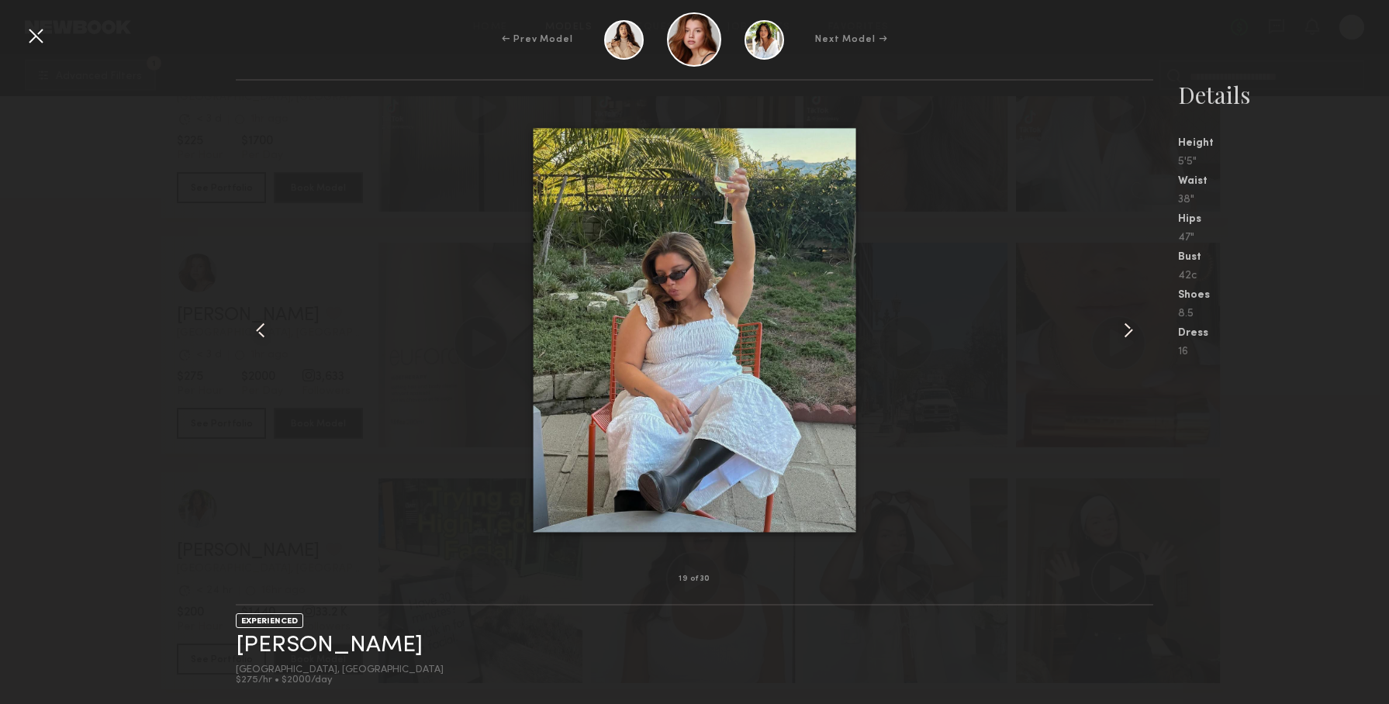
click at [1133, 332] on common-icon at bounding box center [1128, 330] width 25 height 25
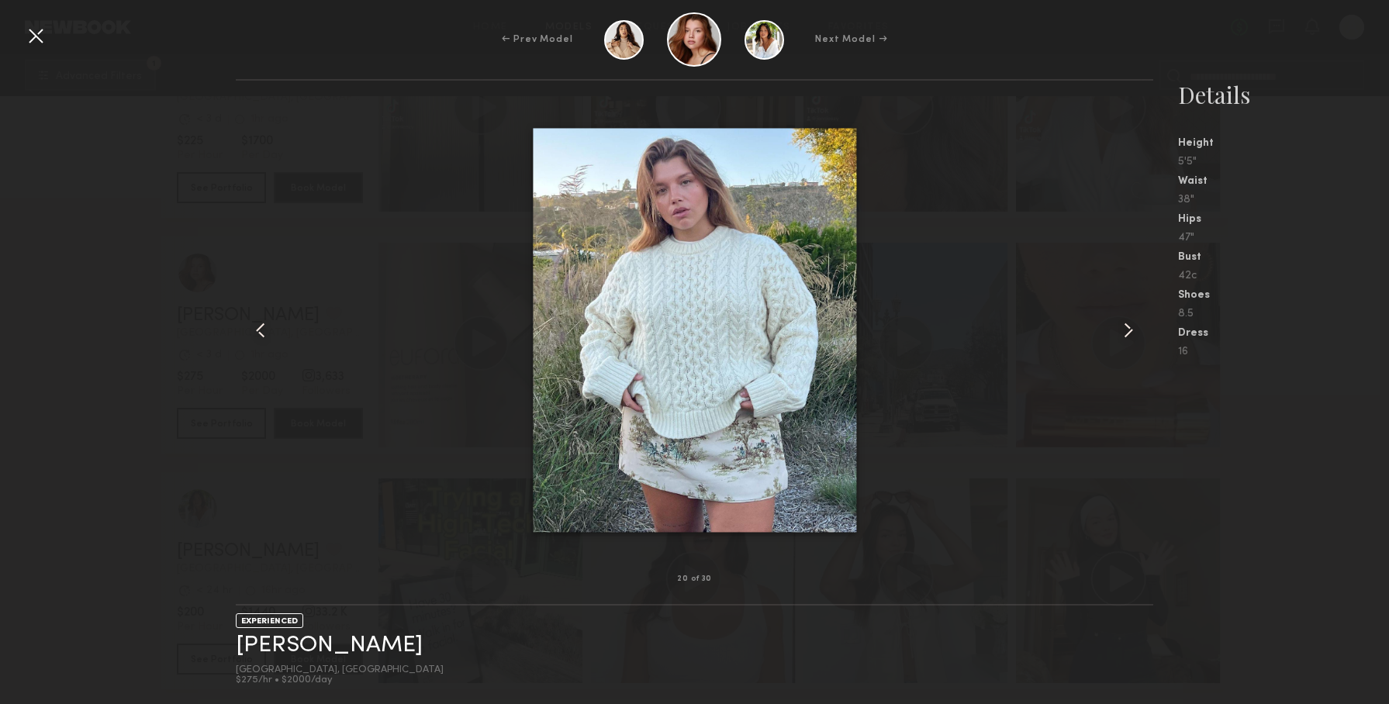
click at [1133, 332] on common-icon at bounding box center [1128, 330] width 25 height 25
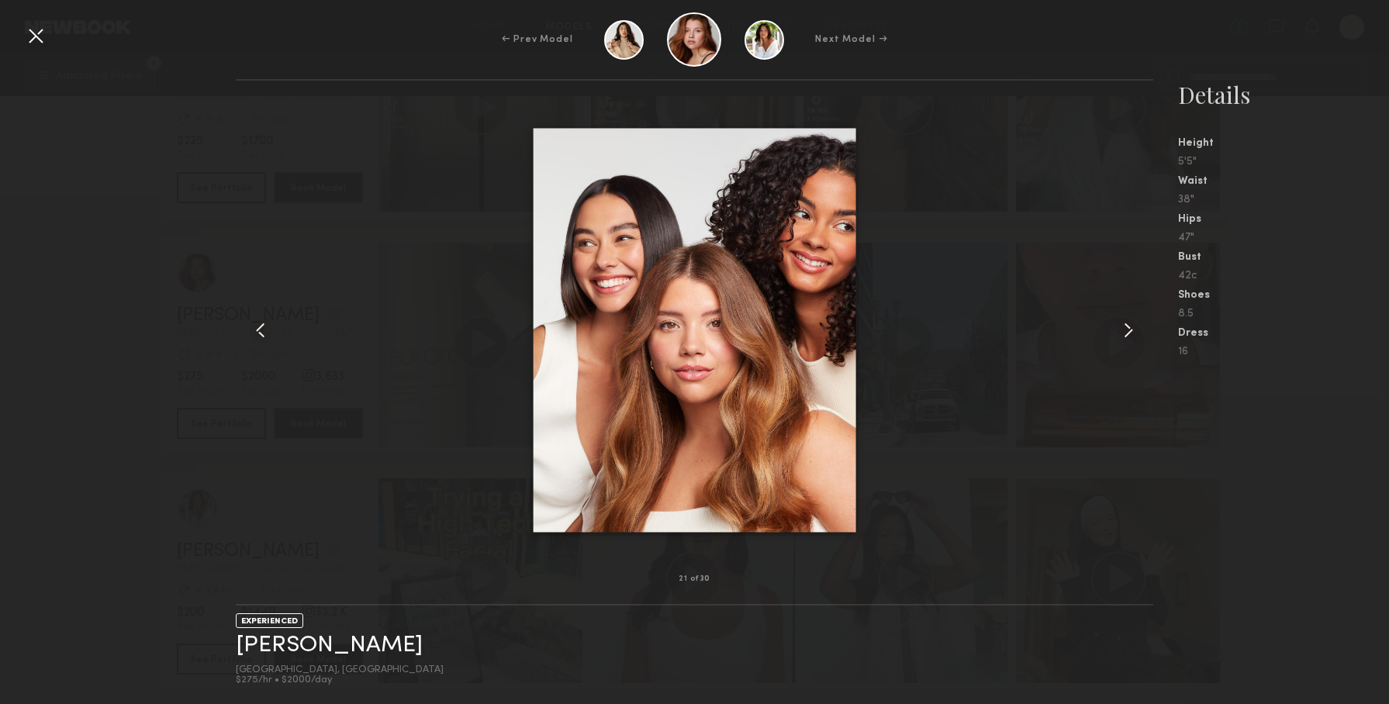
click at [1133, 332] on common-icon at bounding box center [1128, 330] width 25 height 25
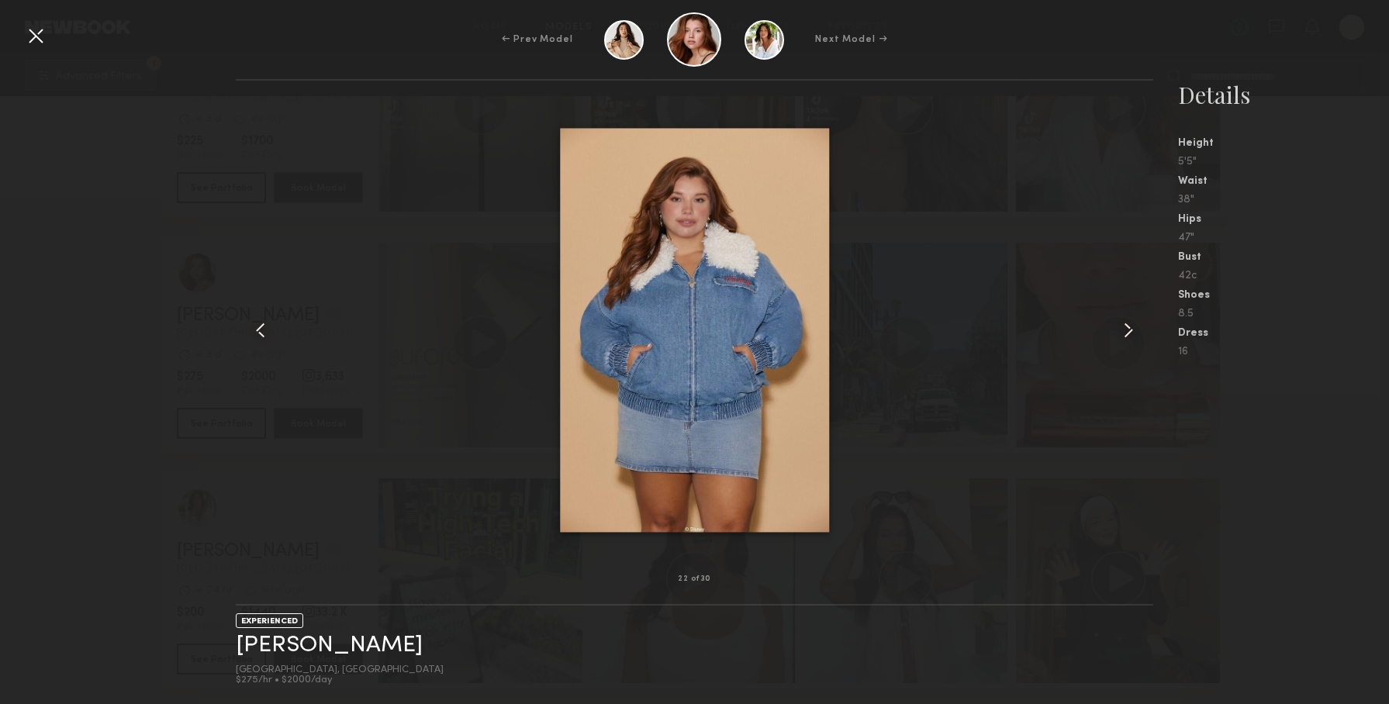
drag, startPoint x: 257, startPoint y: 192, endPoint x: 33, endPoint y: 81, distance: 250.7
click at [256, 192] on div at bounding box center [254, 329] width 36 height 449
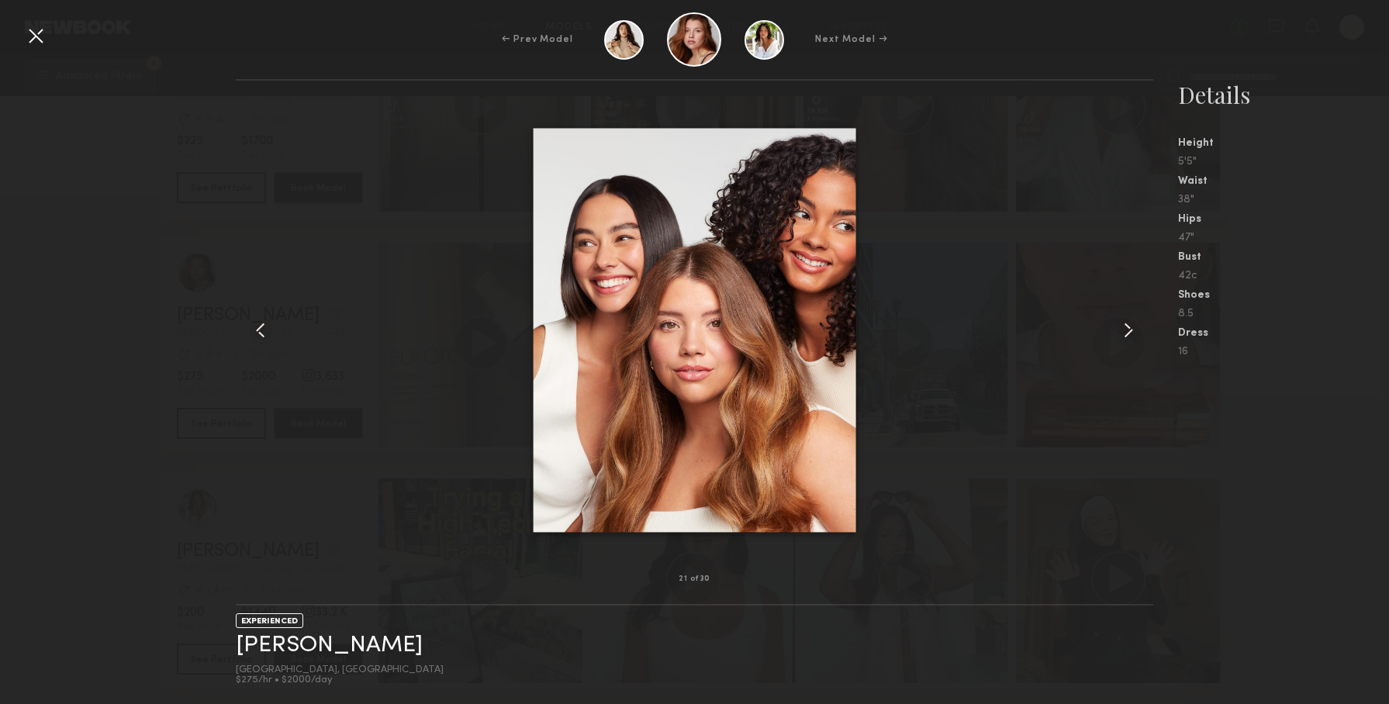
click at [45, 45] on div at bounding box center [35, 35] width 25 height 25
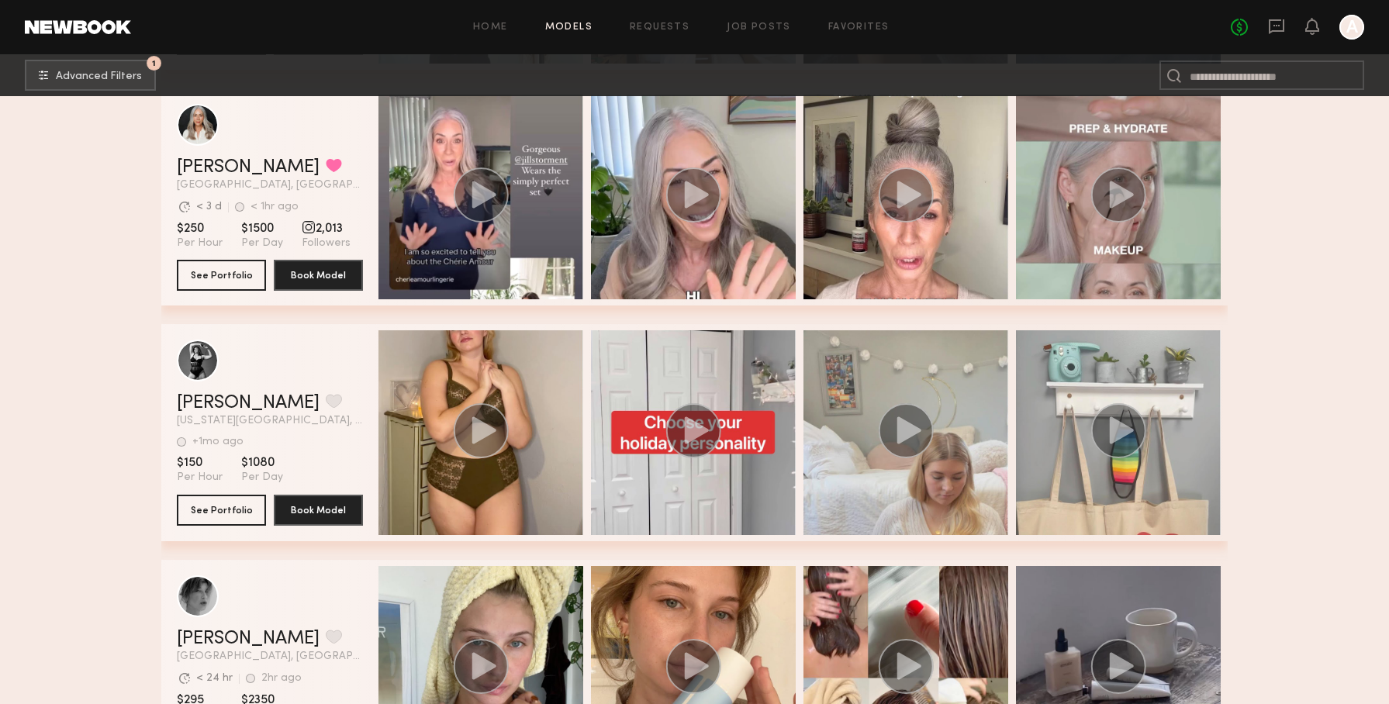
scroll to position [4521, 0]
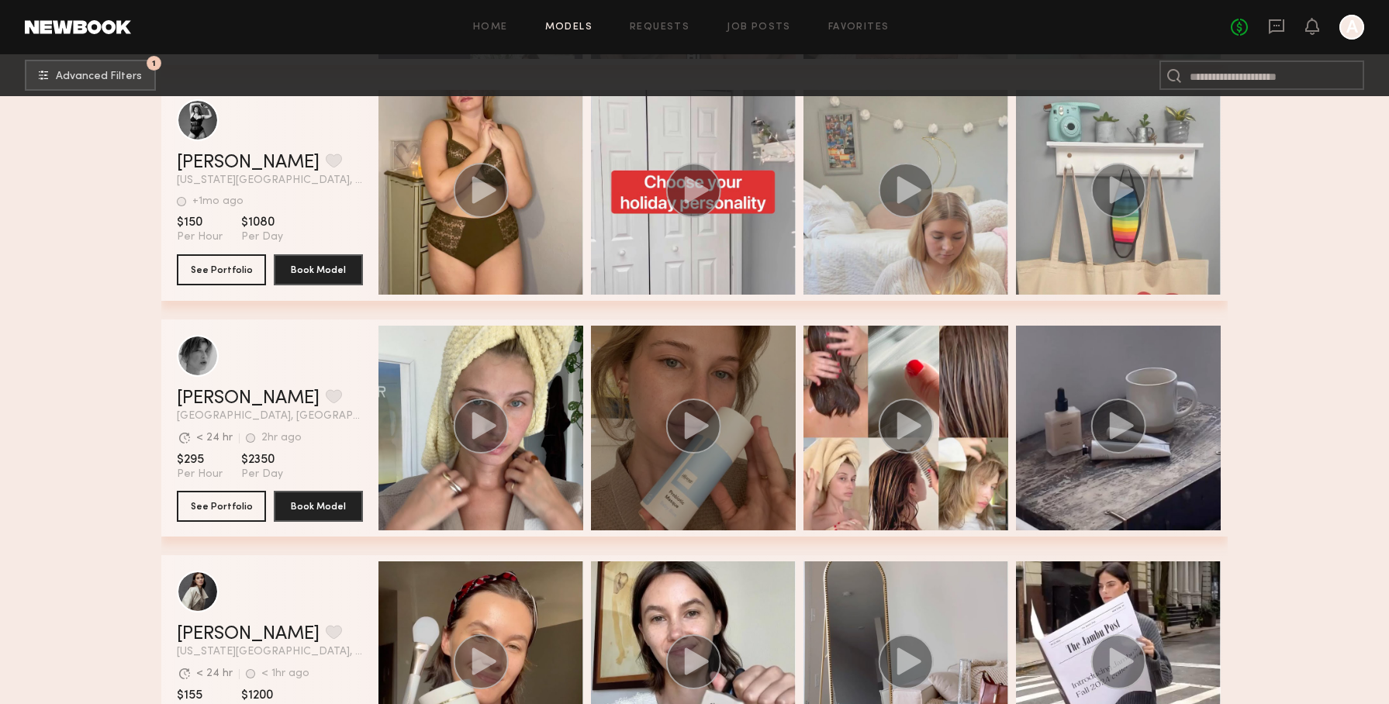
click at [749, 368] on div "grid" at bounding box center [693, 428] width 205 height 205
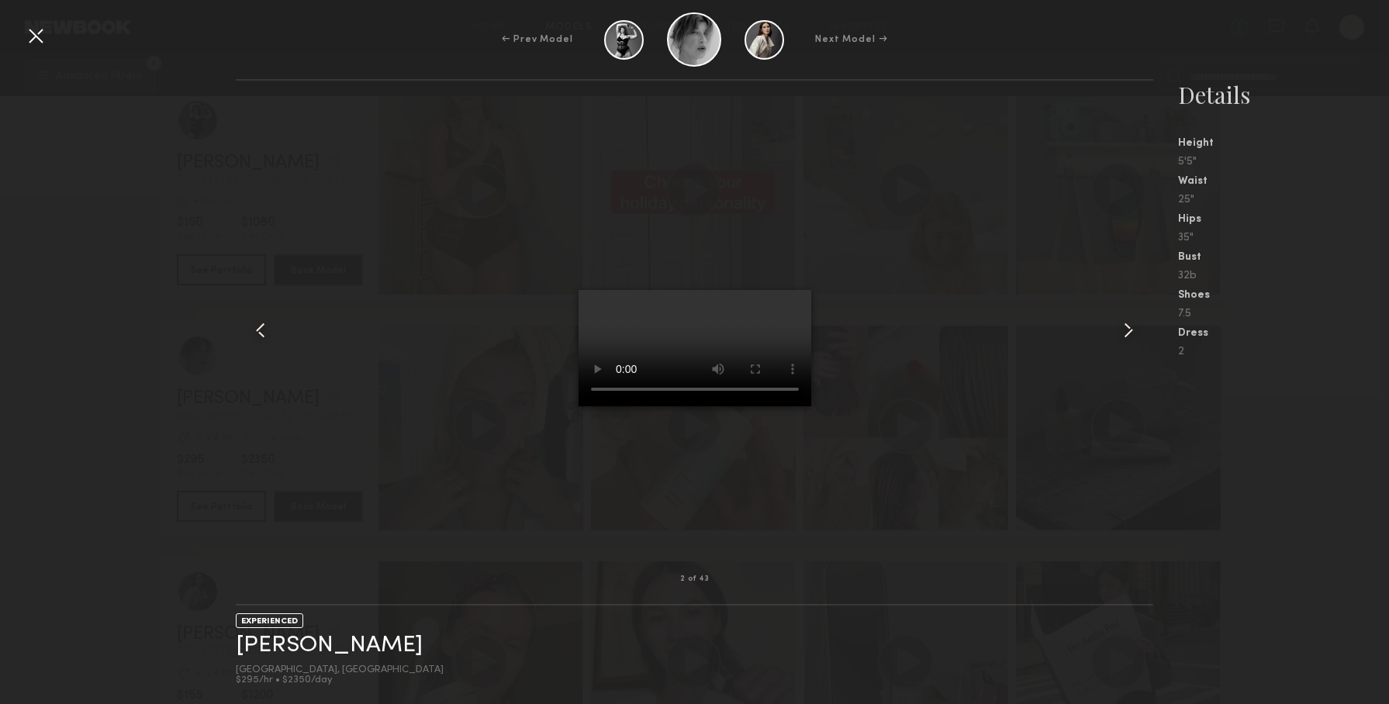
click at [1138, 328] on common-icon at bounding box center [1128, 330] width 25 height 25
click at [1138, 329] on common-icon at bounding box center [1128, 330] width 25 height 25
click at [262, 333] on common-icon at bounding box center [260, 330] width 25 height 25
click at [394, 171] on div at bounding box center [694, 329] width 917 height 449
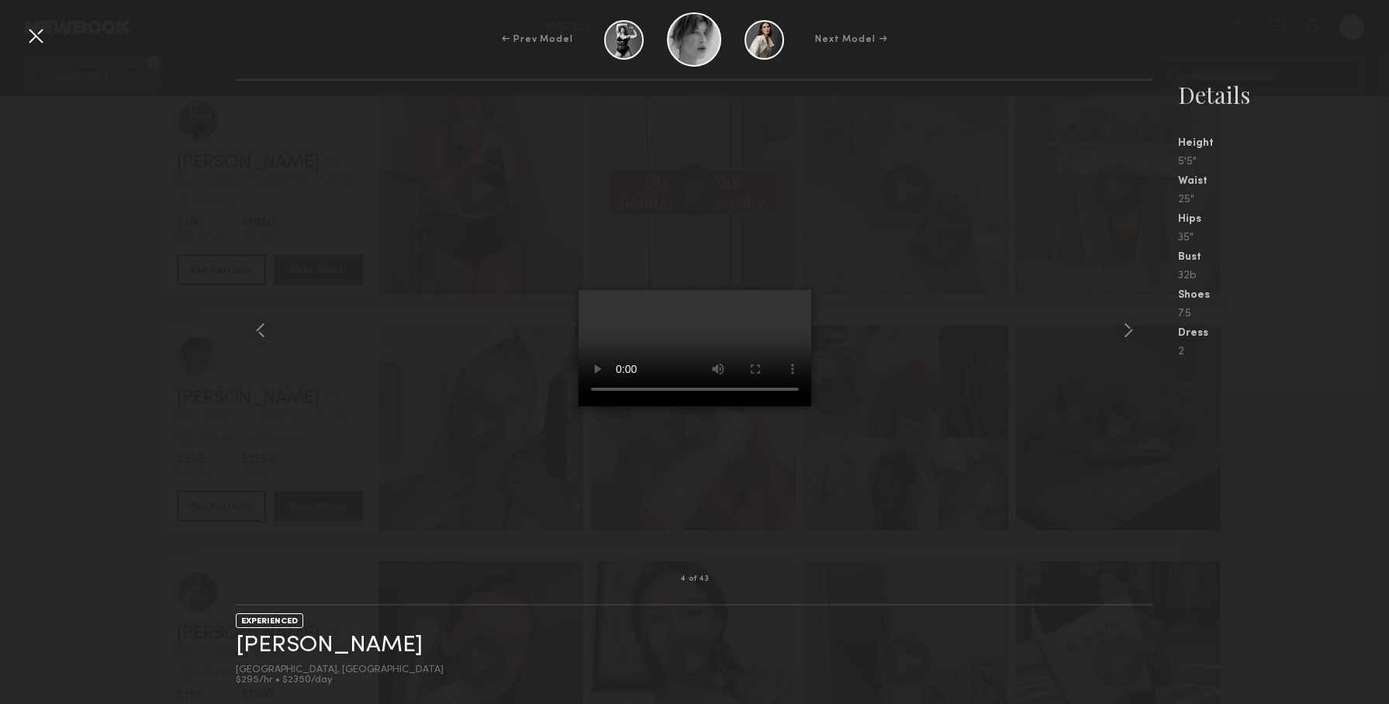
click at [40, 38] on div at bounding box center [35, 35] width 25 height 25
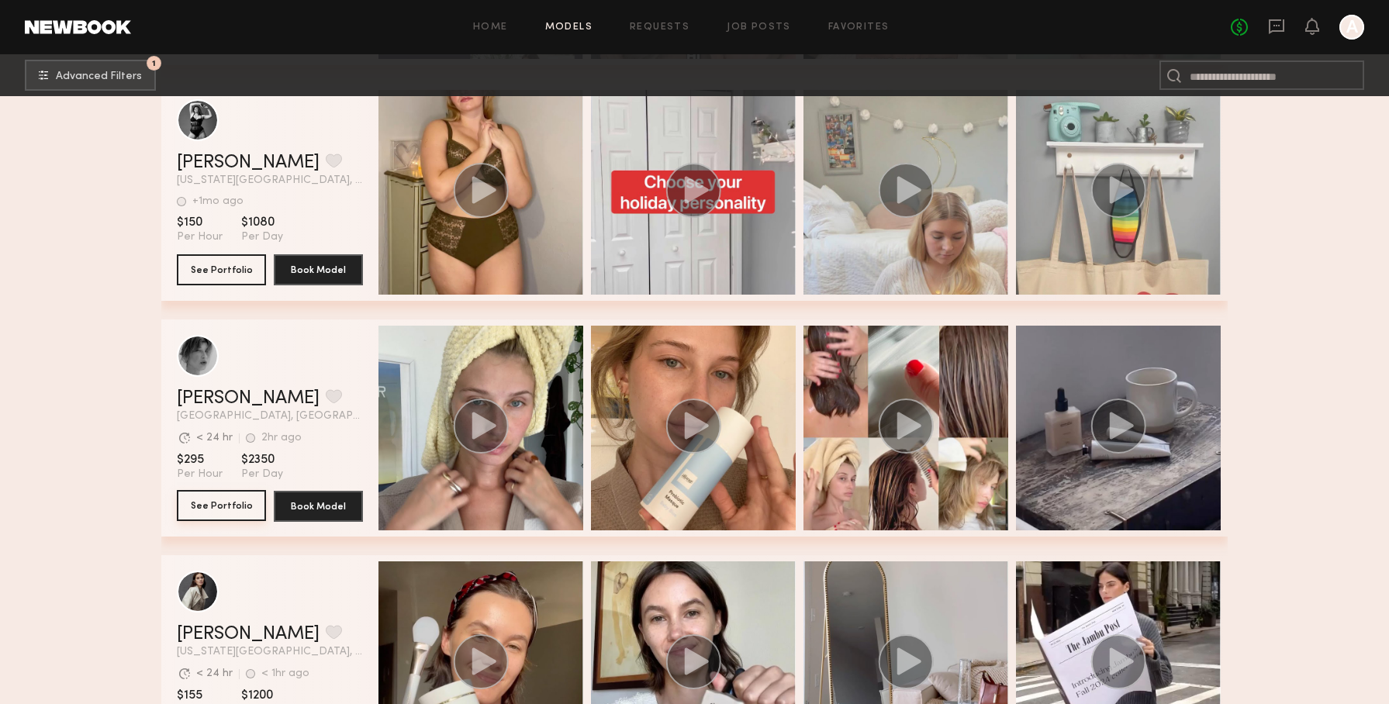
click at [243, 501] on button "See Portfolio" at bounding box center [221, 505] width 89 height 31
